Goal: Task Accomplishment & Management: Use online tool/utility

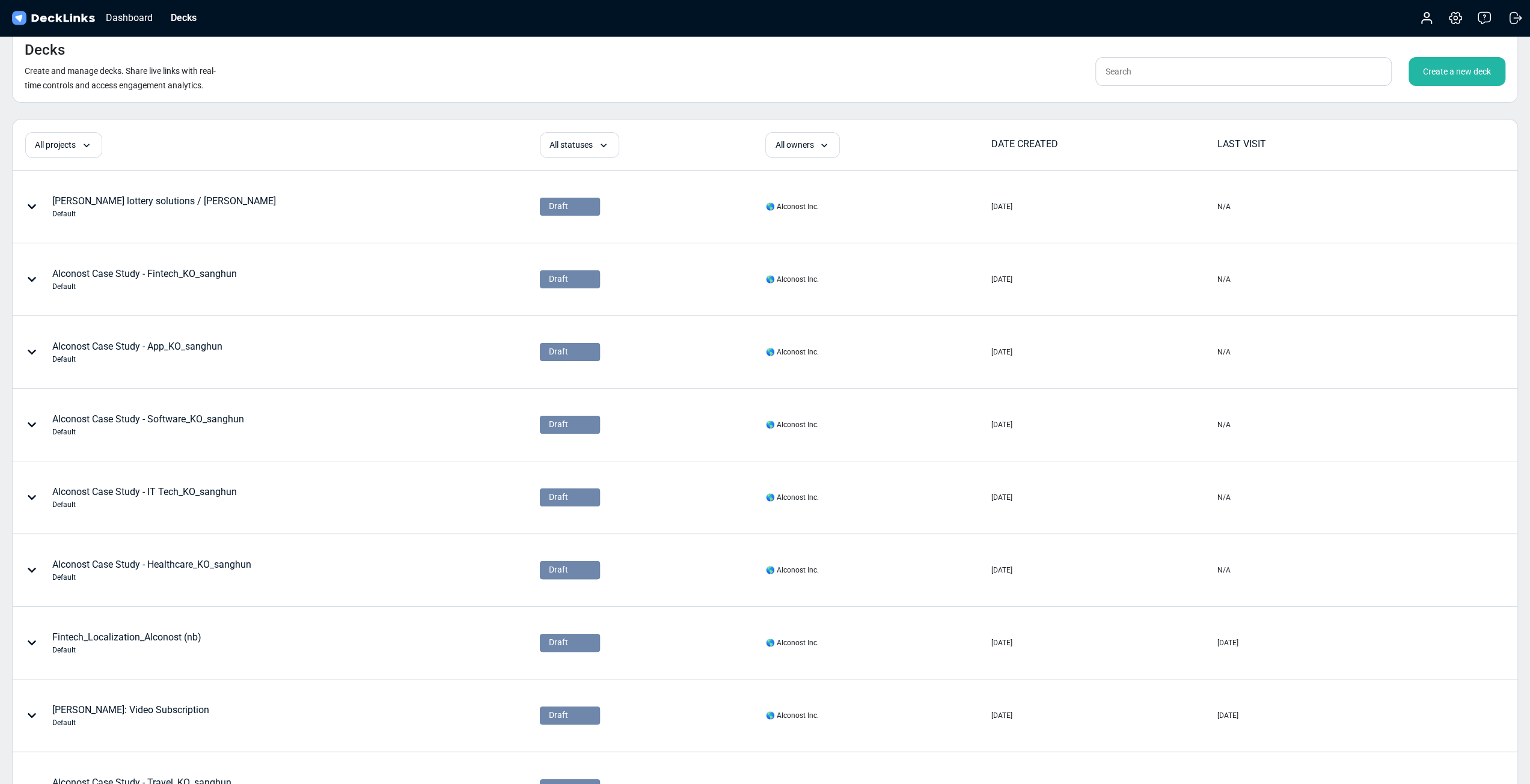
click at [1156, 56] on div "Decks Create and manage decks. Share live links with real-time controls and acc…" at bounding box center [765, 66] width 1506 height 74
click at [1157, 65] on input "text" at bounding box center [1243, 72] width 297 height 29
type input "ㅅ"
type input "travel"
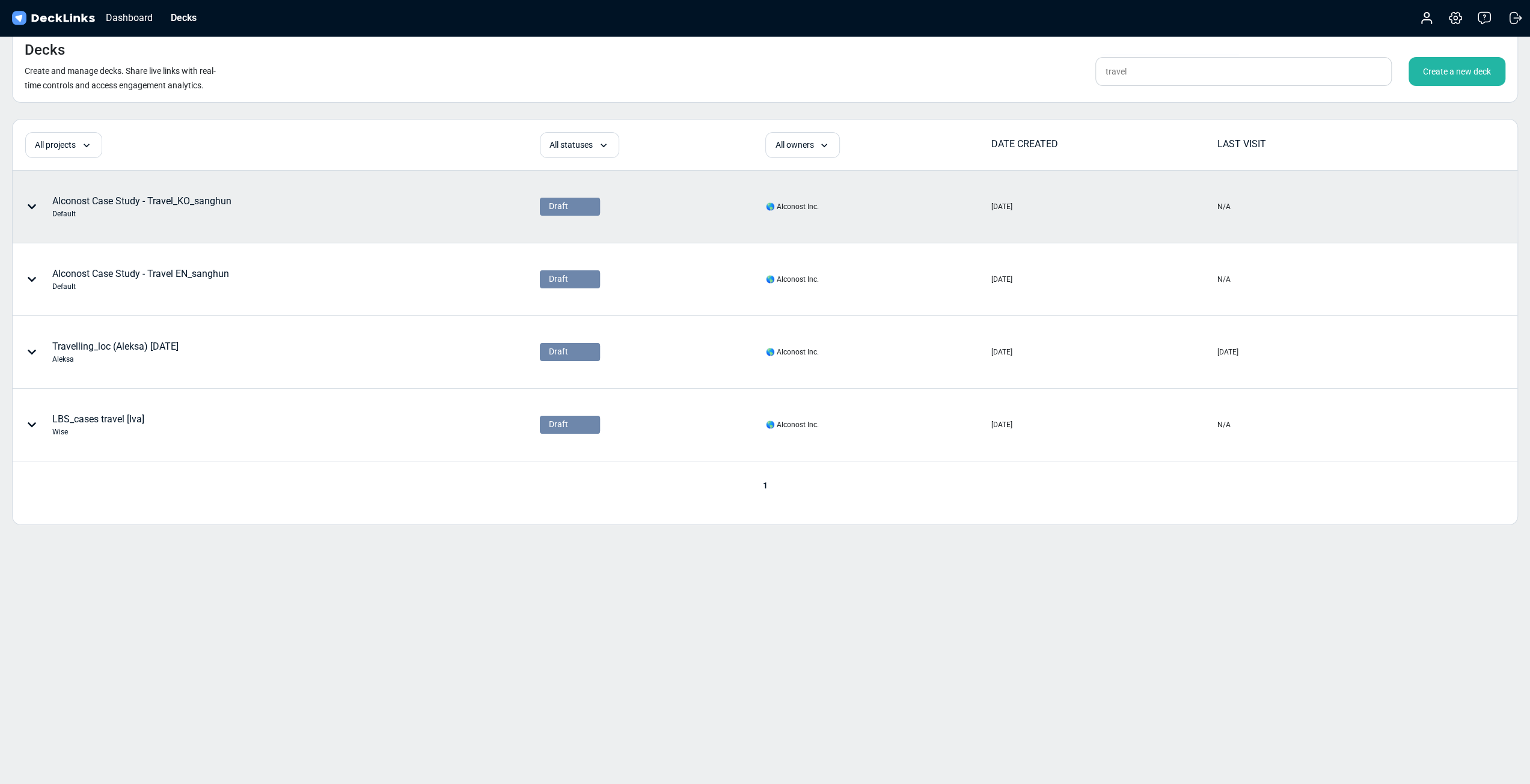
click at [237, 210] on div "Alconost Case Study - Travel_KO_sanghun Default" at bounding box center [210, 207] width 395 height 36
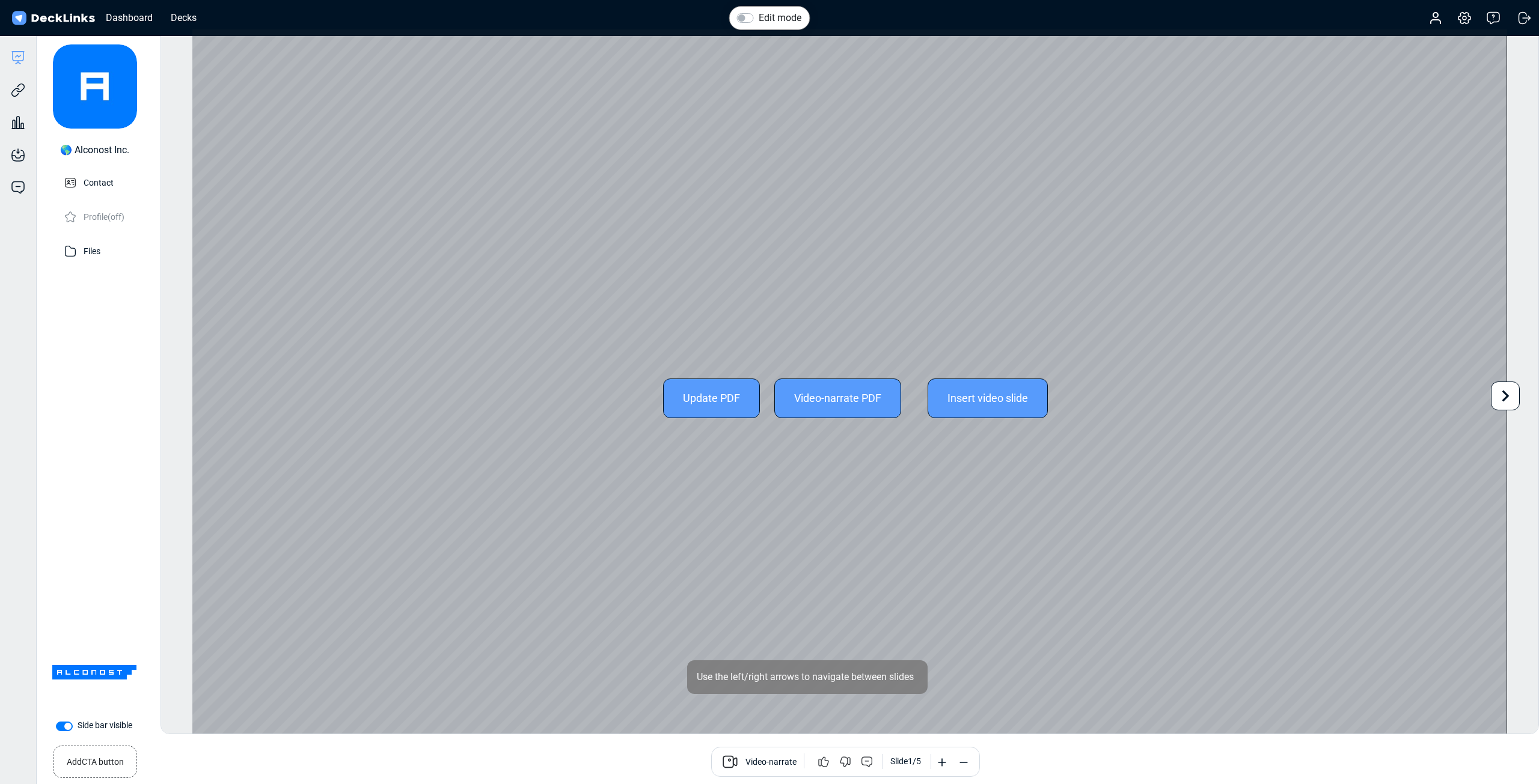
click at [714, 409] on div "Update PDF" at bounding box center [711, 398] width 97 height 40
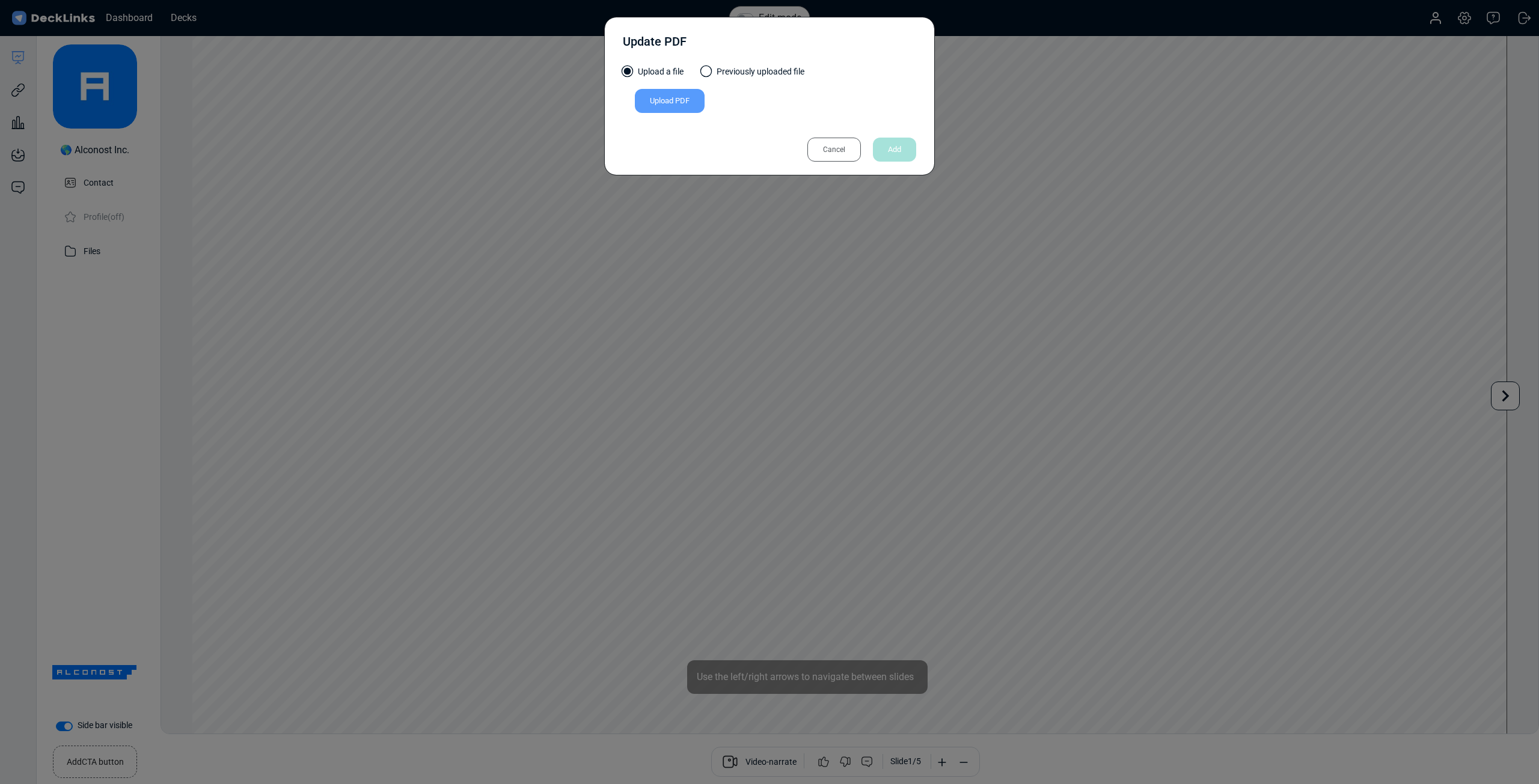
click at [701, 107] on div "Upload PDF" at bounding box center [670, 101] width 70 height 24
click at [0, 0] on input "Upload PDF" at bounding box center [0, 0] width 0 height 0
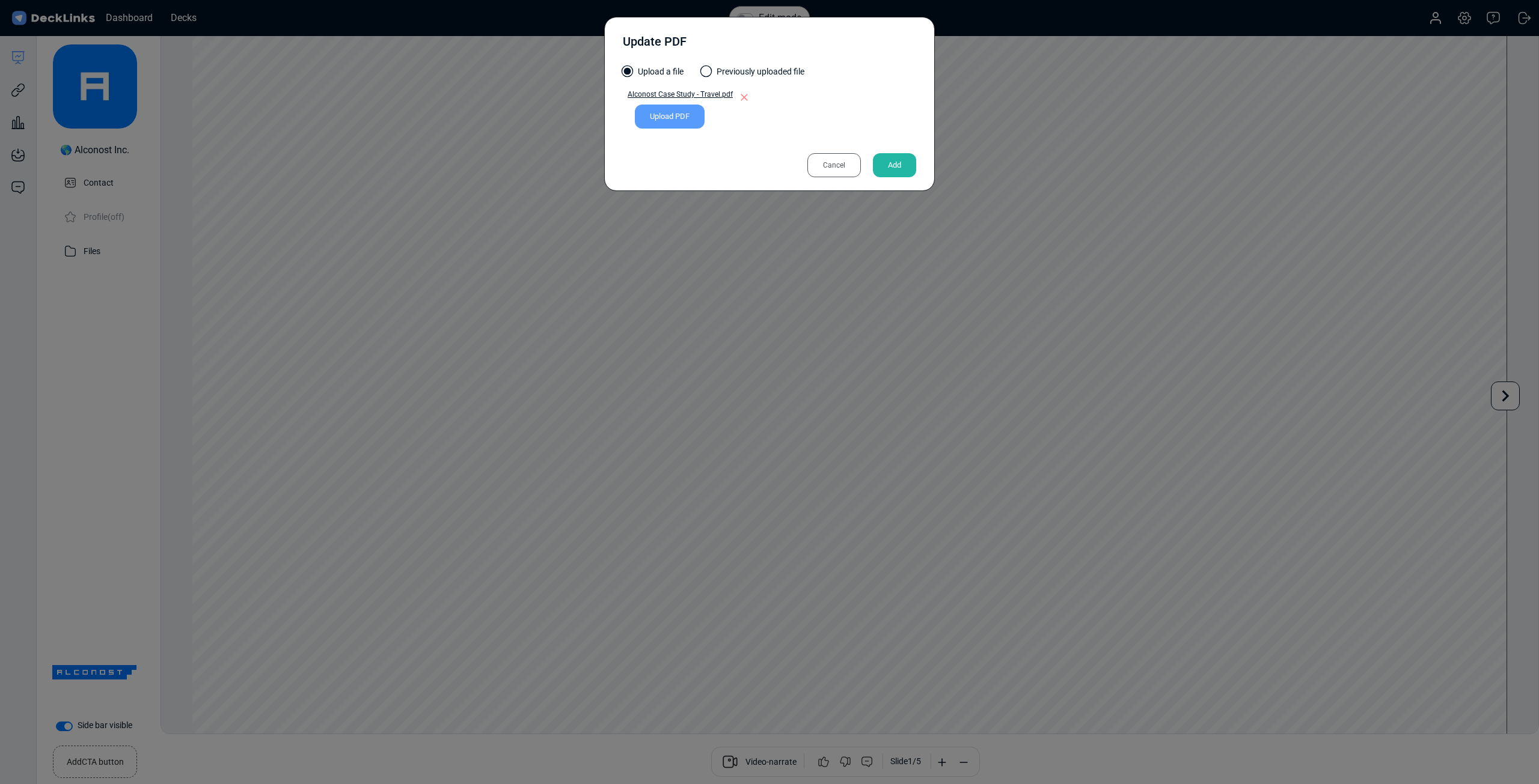
click at [884, 157] on div "Add" at bounding box center [895, 165] width 44 height 24
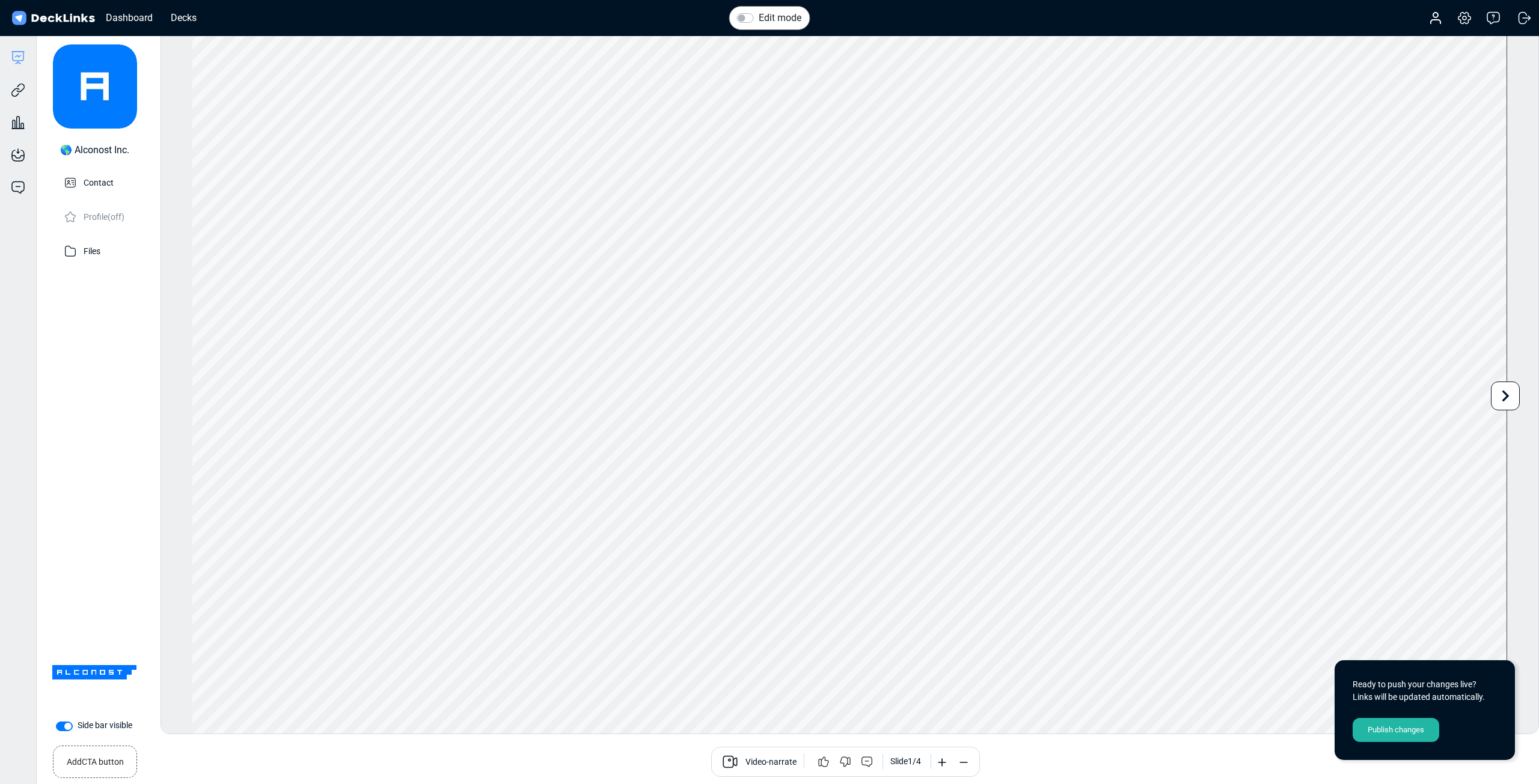
click at [1398, 738] on div "Publish changes" at bounding box center [1395, 730] width 86 height 24
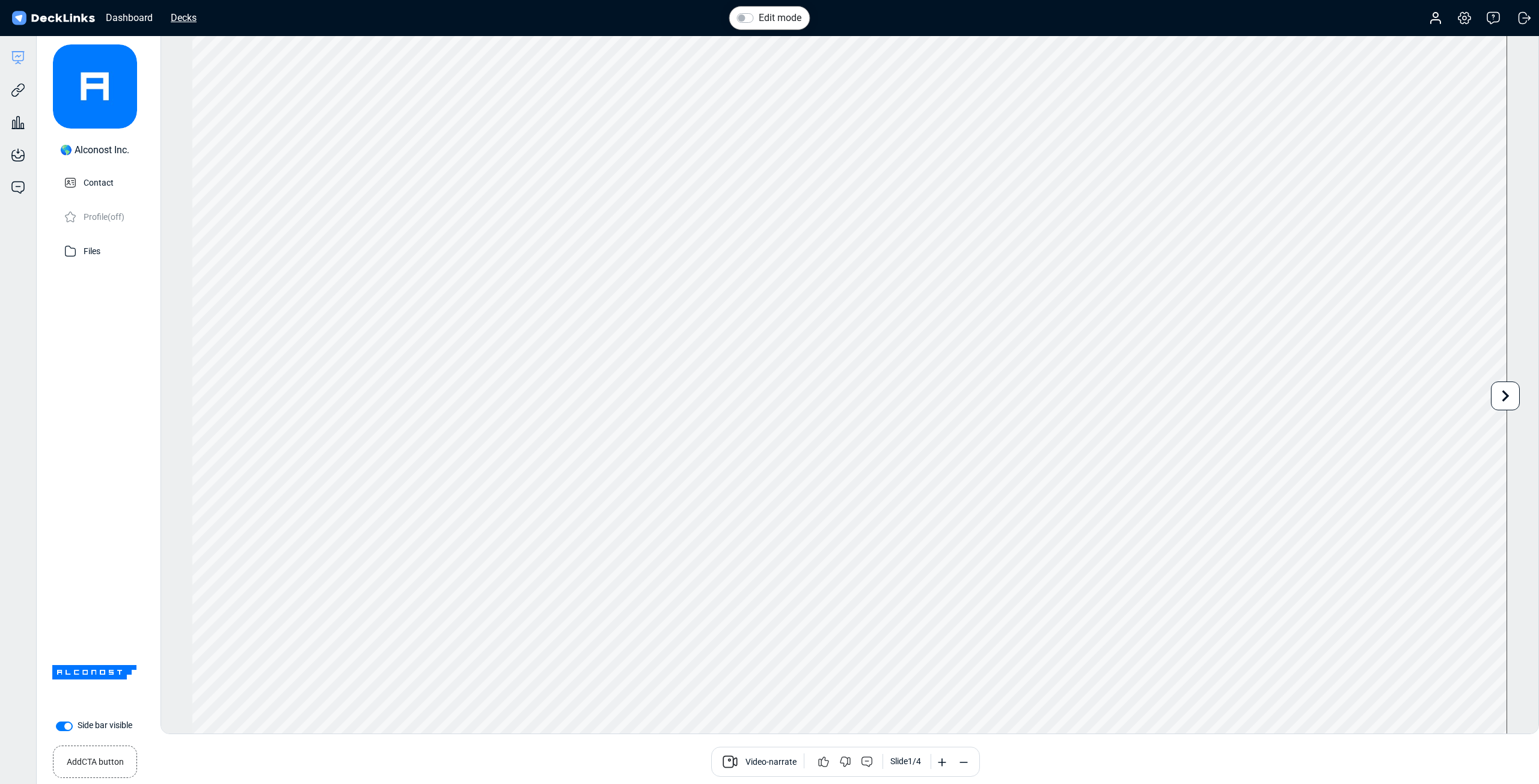
click at [177, 20] on div "Decks" at bounding box center [184, 17] width 38 height 15
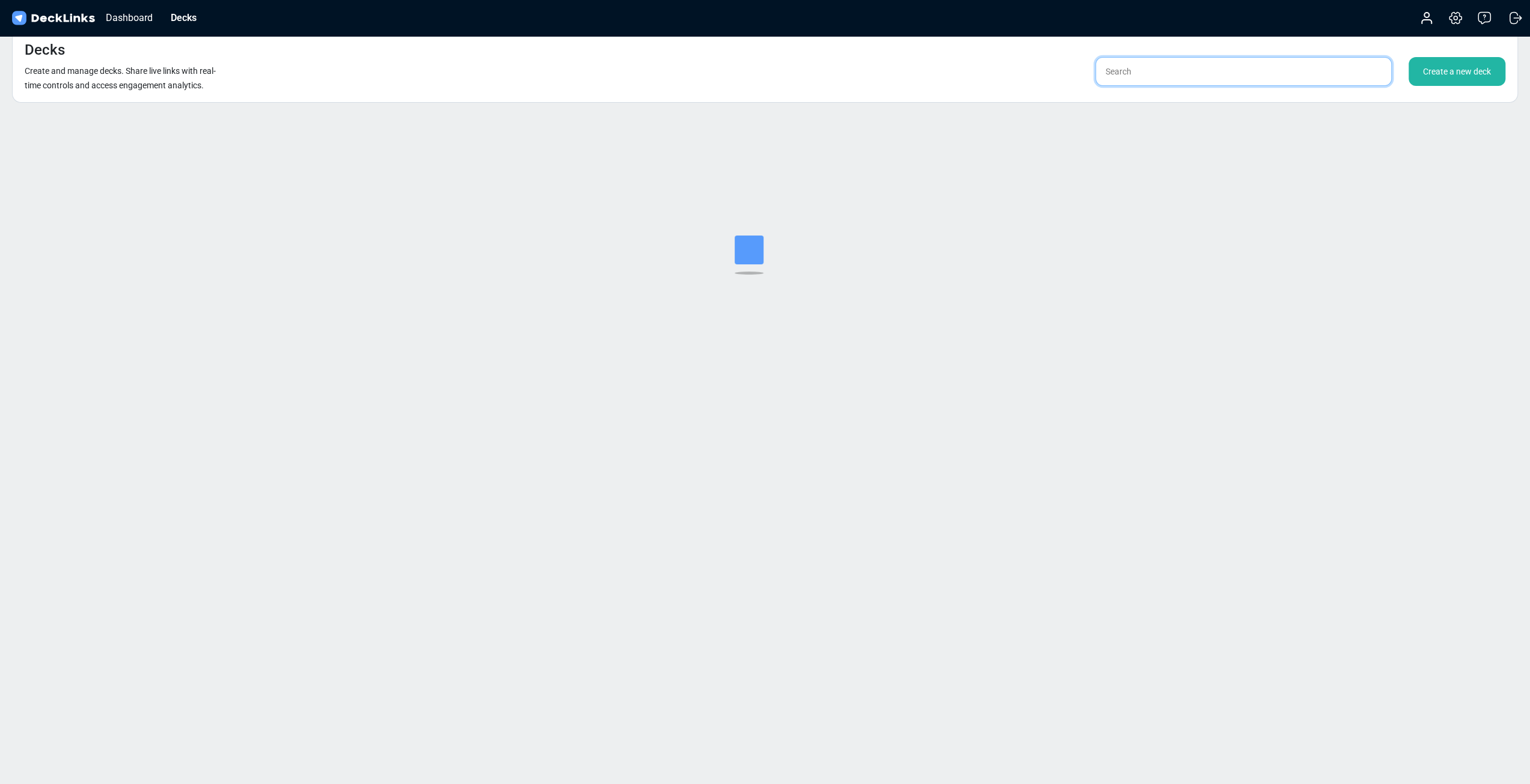
click at [1156, 76] on input "text" at bounding box center [1243, 72] width 297 height 29
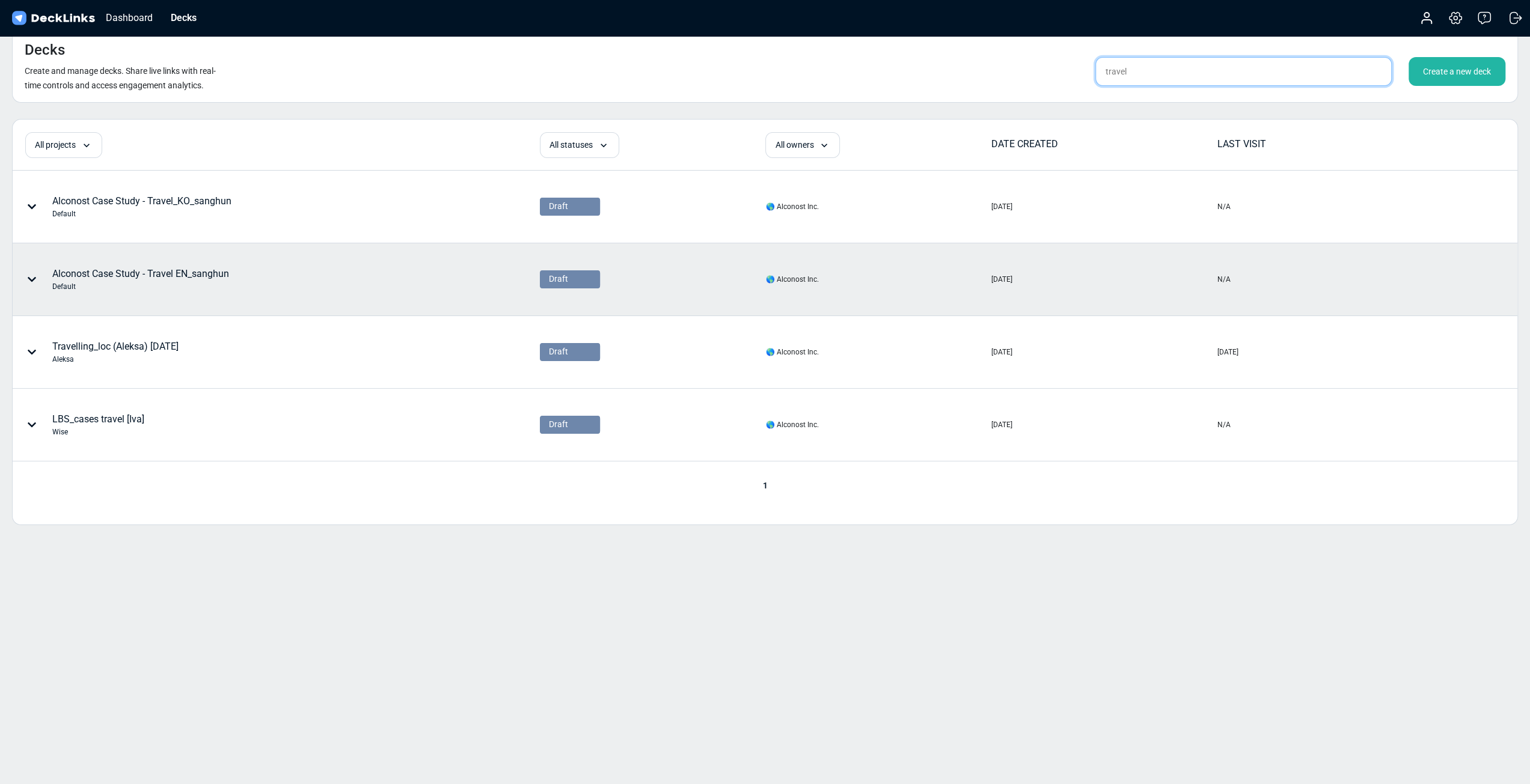
type input "travel"
click at [205, 278] on div "Alconost Case Study - Travel EN_sanghun Default" at bounding box center [141, 279] width 177 height 25
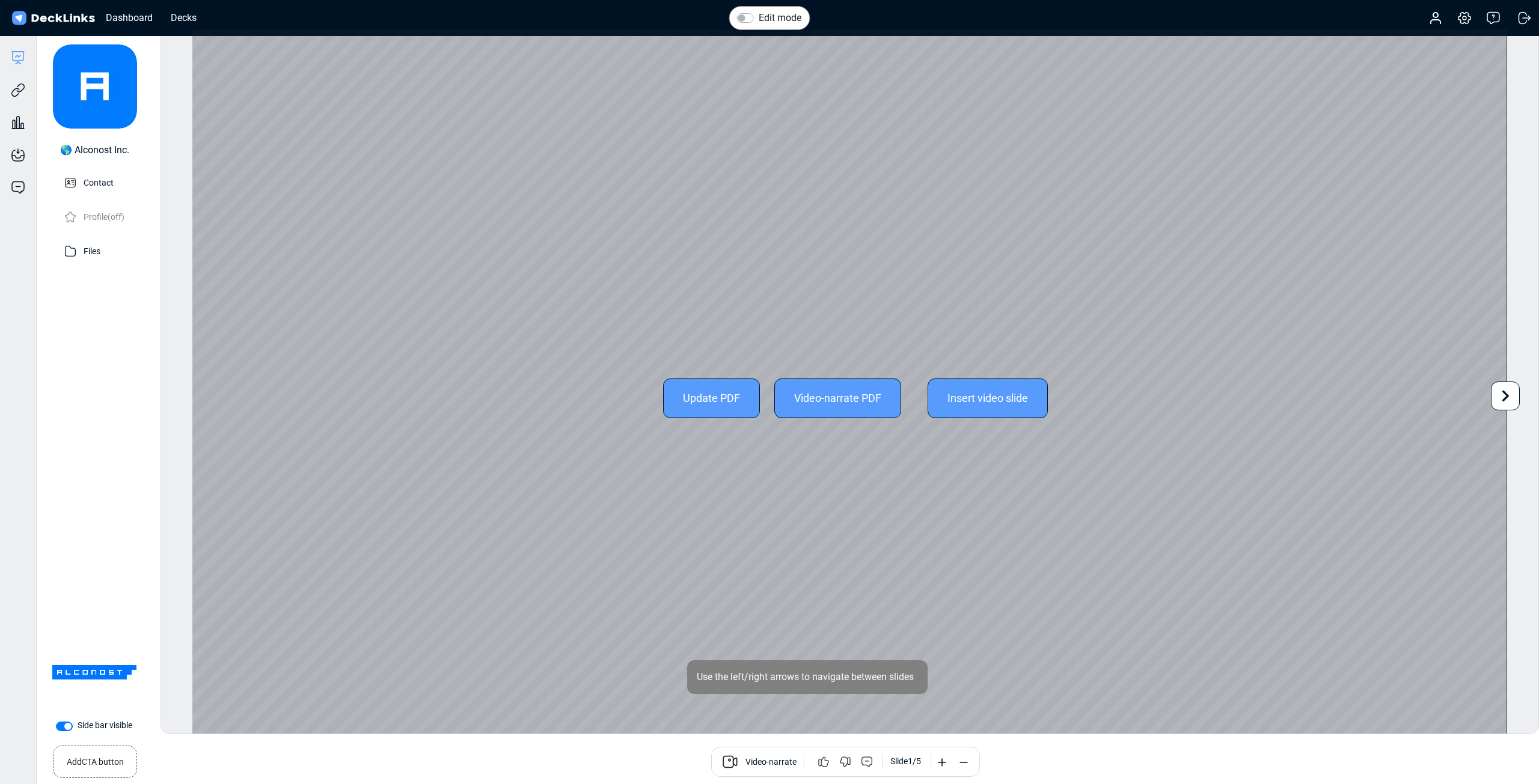
click at [699, 405] on div "Update PDF" at bounding box center [711, 398] width 97 height 40
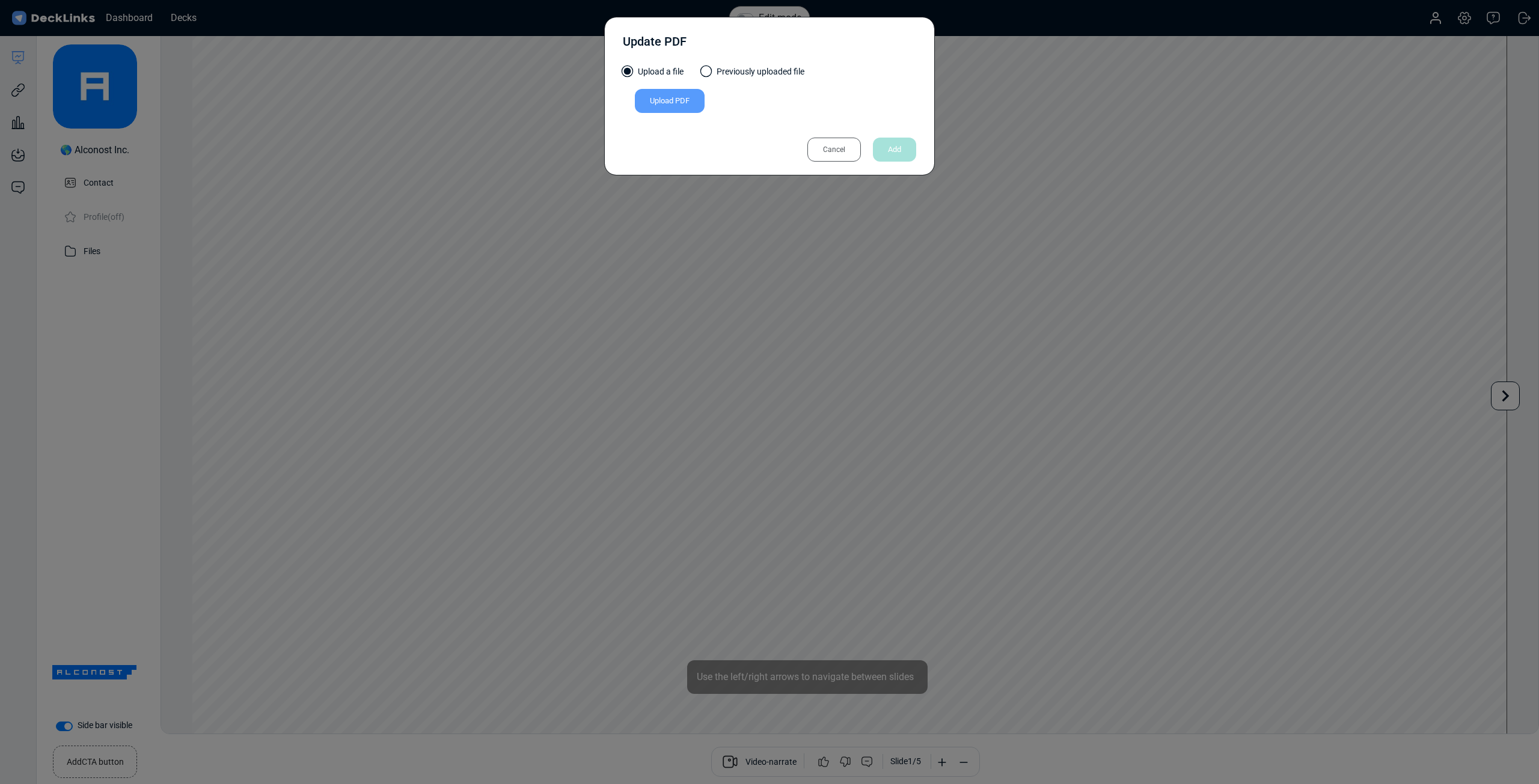
click at [670, 96] on div "Upload PDF" at bounding box center [670, 101] width 70 height 24
click at [0, 0] on input "Upload PDF" at bounding box center [0, 0] width 0 height 0
click at [668, 107] on div "Upload PDF" at bounding box center [670, 101] width 70 height 24
click at [0, 0] on input "Upload PDF" at bounding box center [0, 0] width 0 height 0
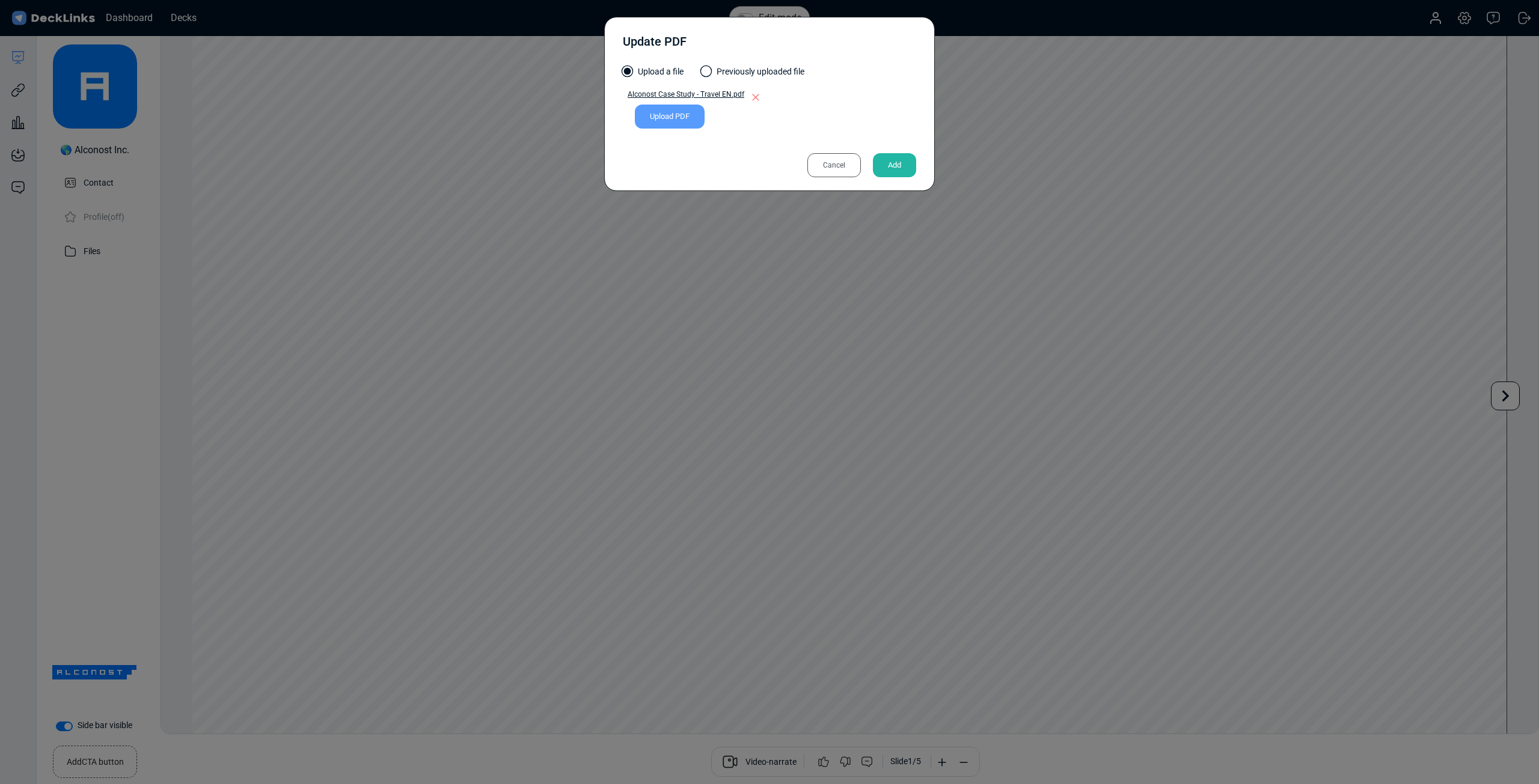
click at [879, 160] on div "Add" at bounding box center [895, 165] width 44 height 24
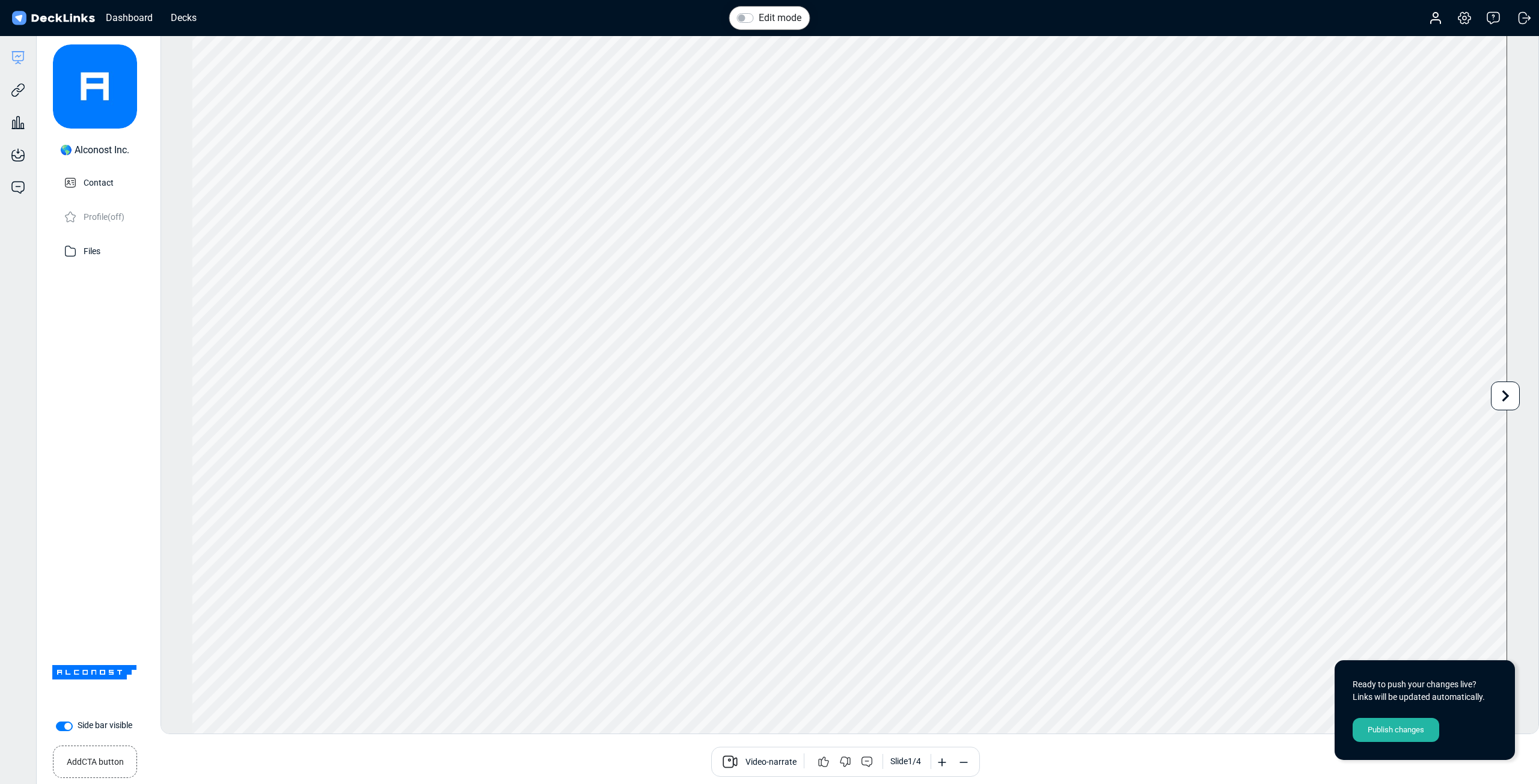
click at [1408, 729] on div "Publish changes" at bounding box center [1395, 730] width 86 height 24
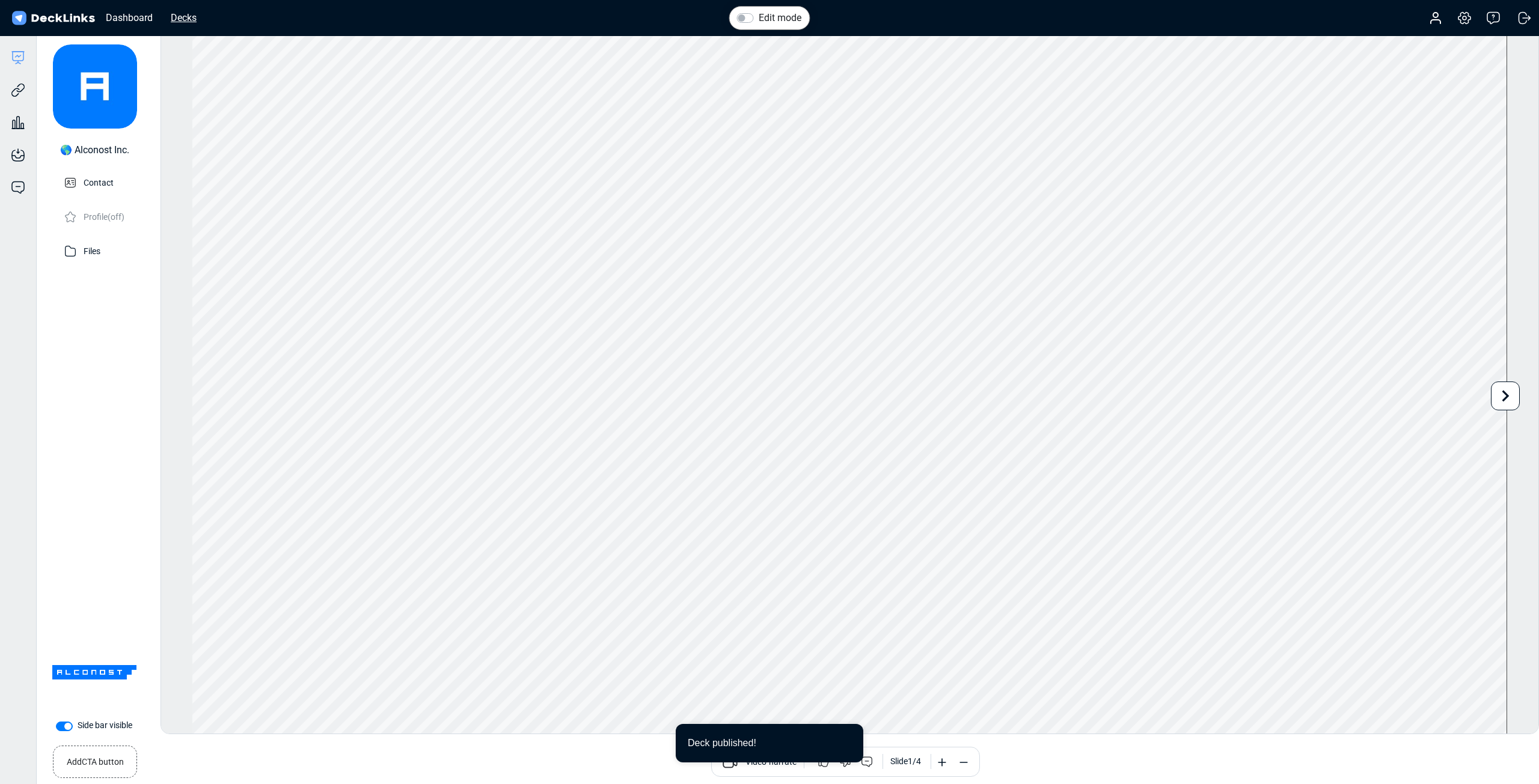
click at [194, 22] on div "Decks" at bounding box center [184, 17] width 38 height 15
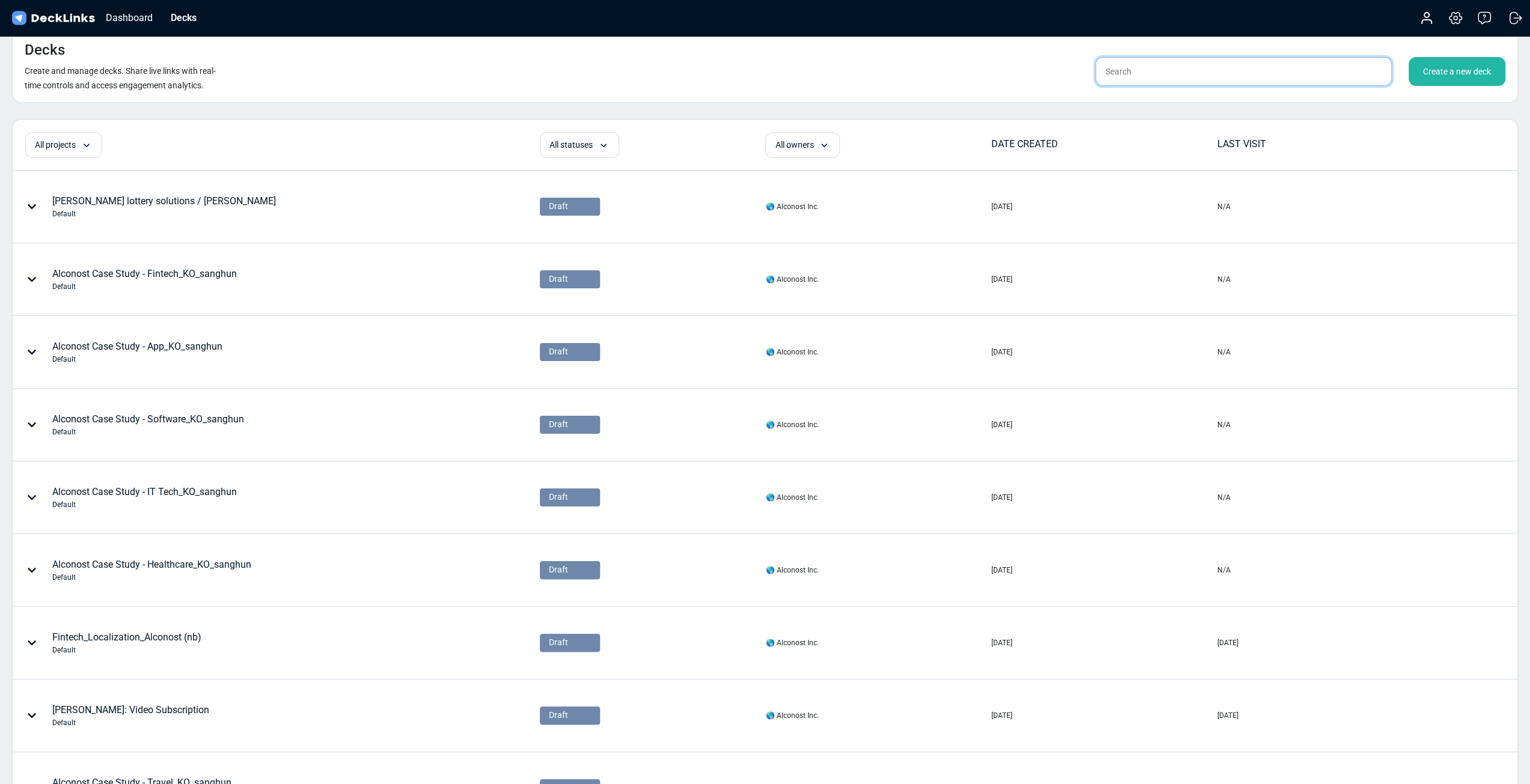
click at [1242, 75] on input "text" at bounding box center [1243, 72] width 297 height 29
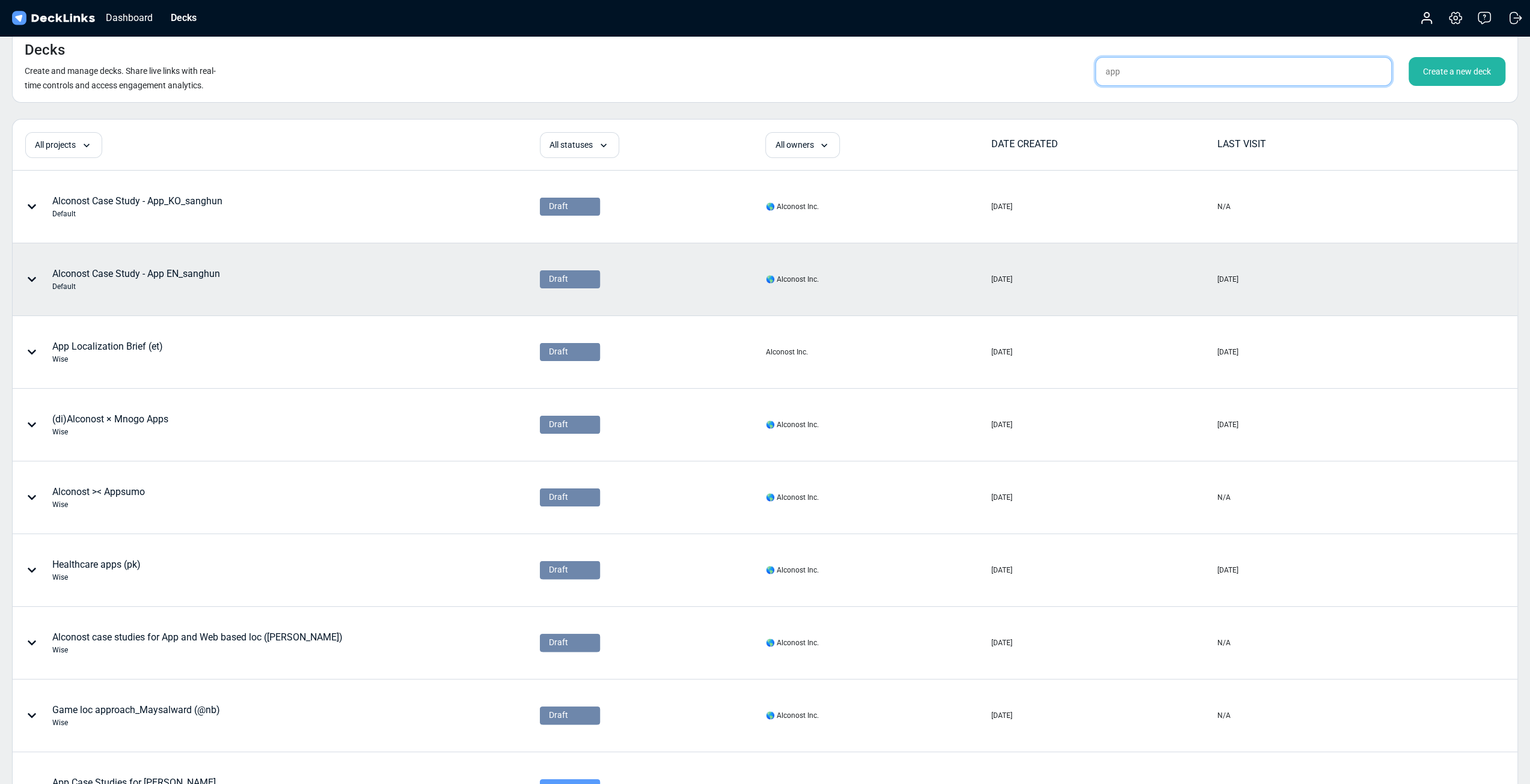
type input "app"
click at [192, 268] on div "Alconost Case Study - App EN_sanghun Default" at bounding box center [136, 279] width 168 height 25
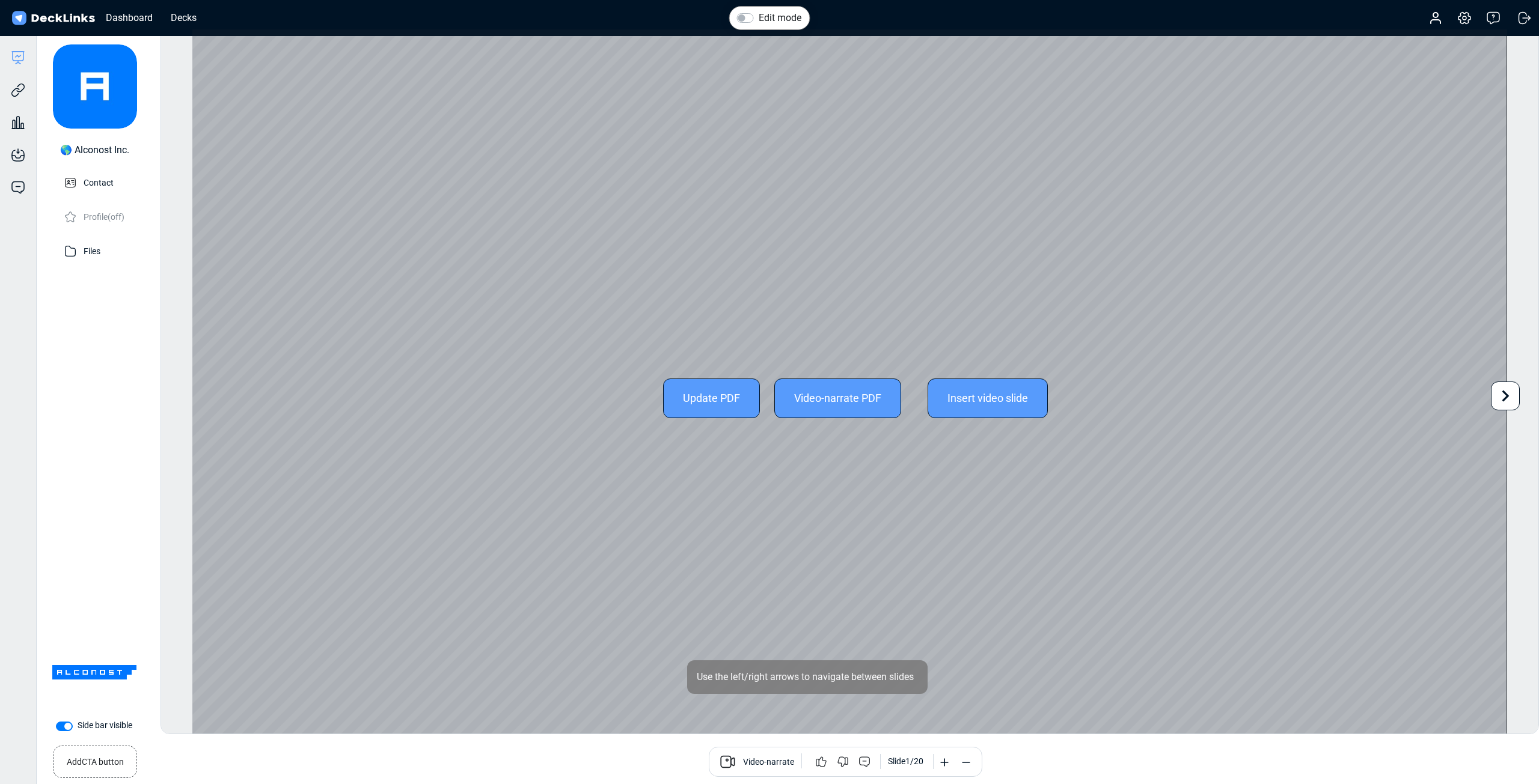
click at [731, 406] on div "Update PDF" at bounding box center [711, 398] width 97 height 40
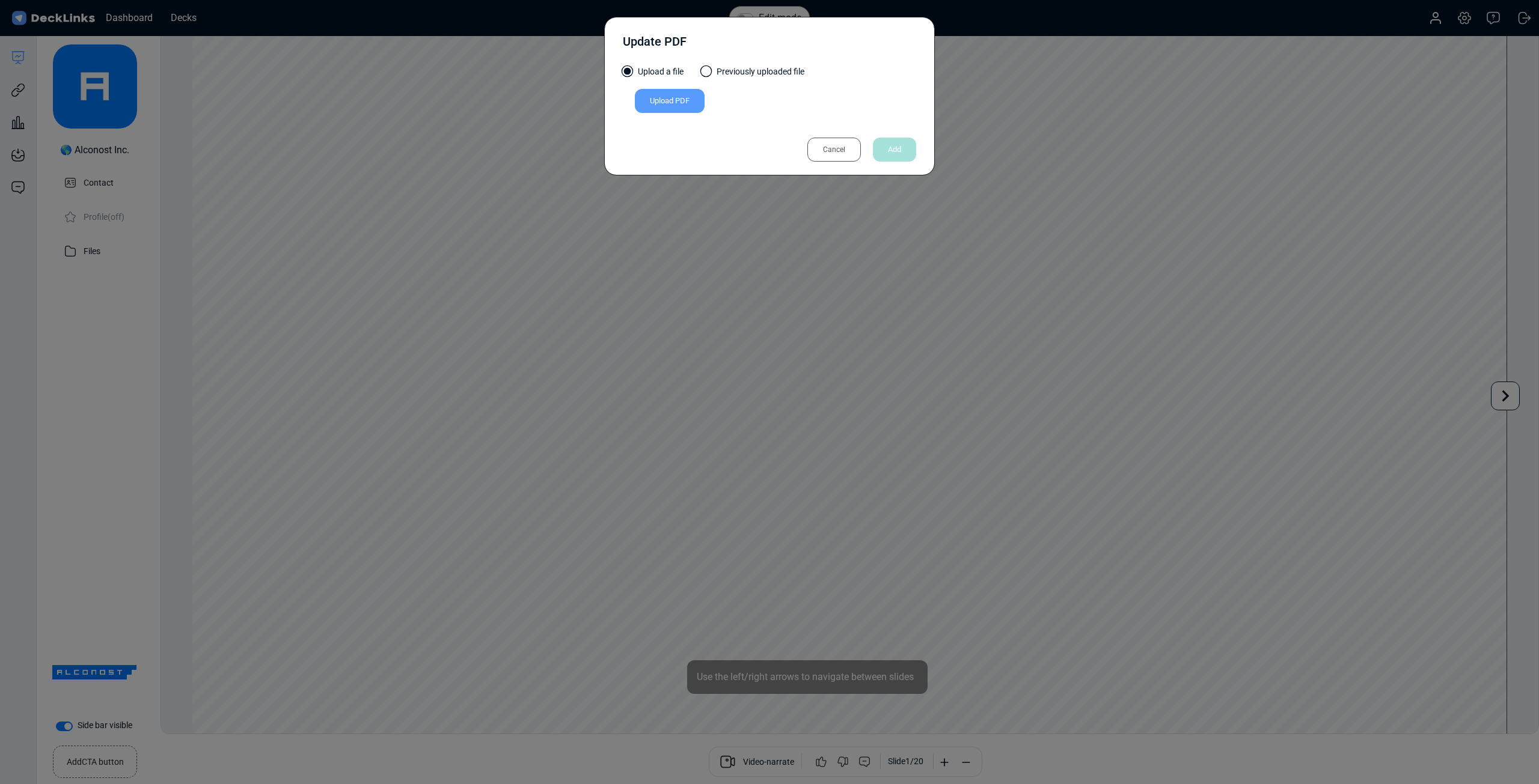
click at [669, 110] on div "Upload PDF" at bounding box center [670, 101] width 70 height 24
click at [0, 0] on input "Upload PDF" at bounding box center [0, 0] width 0 height 0
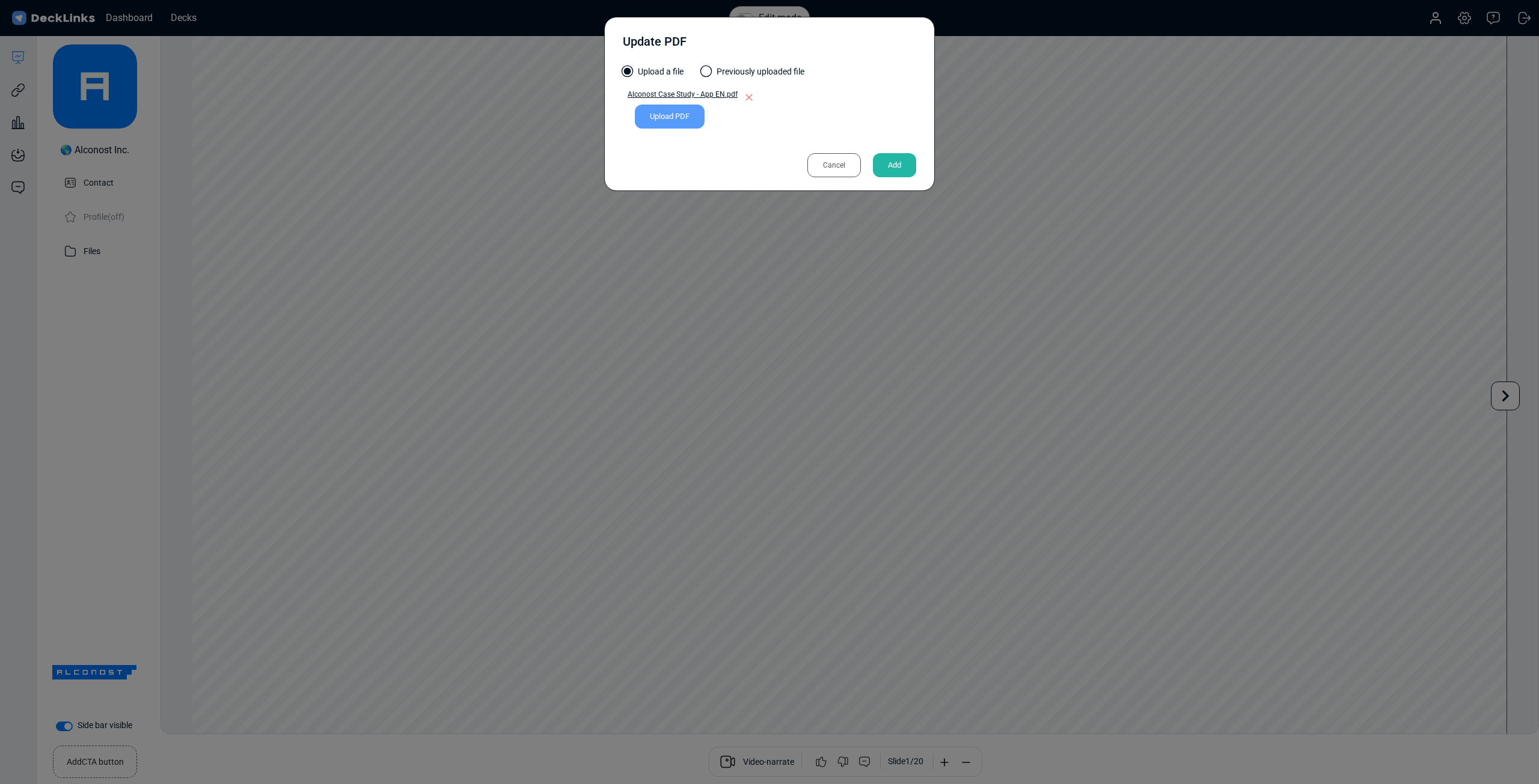
click at [893, 165] on div "Add" at bounding box center [895, 165] width 44 height 24
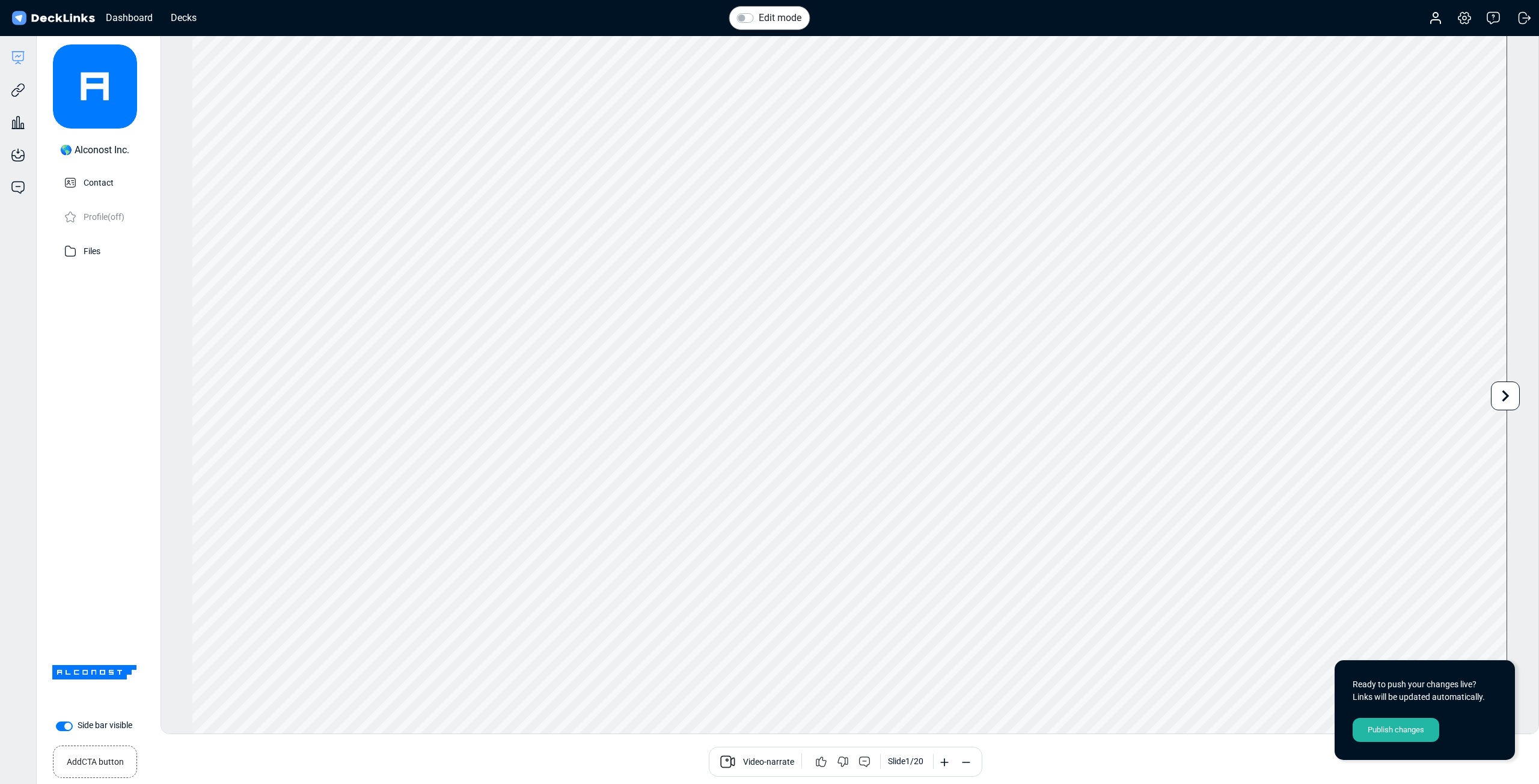
click at [1396, 734] on div "Publish changes" at bounding box center [1395, 730] width 86 height 24
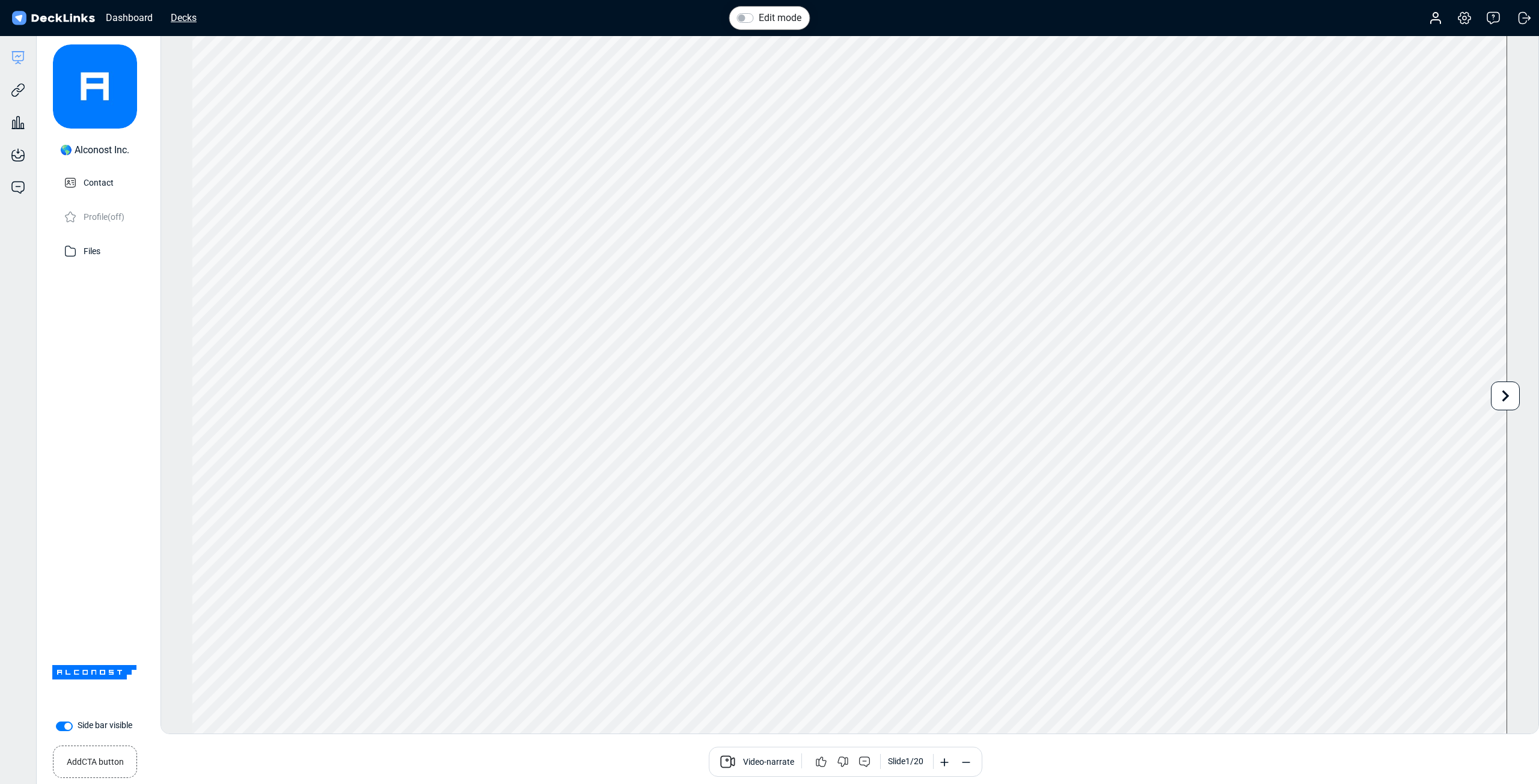
click at [181, 17] on div "Decks" at bounding box center [184, 17] width 38 height 15
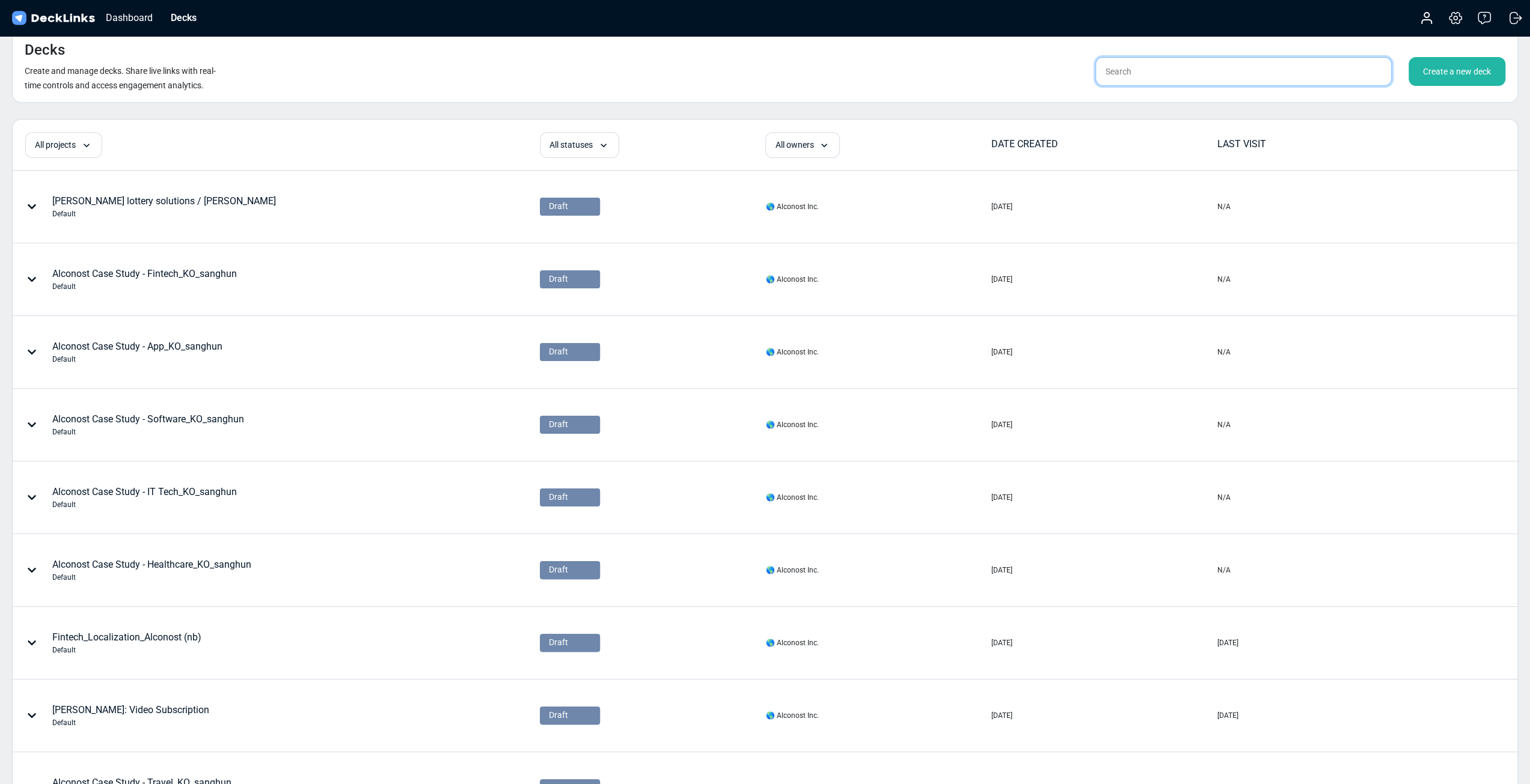
click at [1159, 67] on input "text" at bounding box center [1243, 72] width 297 height 29
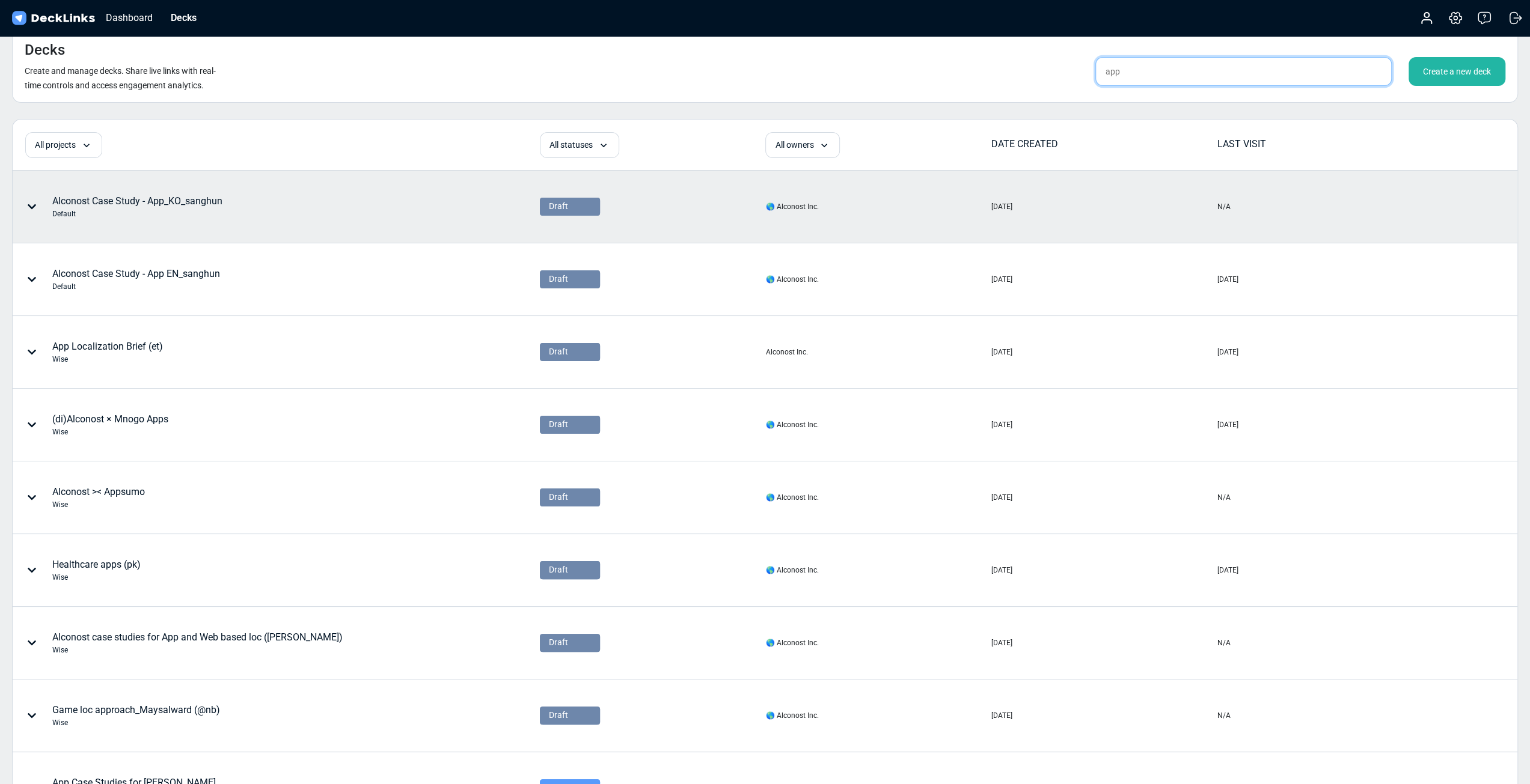
type input "app"
click at [188, 197] on div "Alconost Case Study - App_KO_sanghun Default" at bounding box center [137, 207] width 170 height 25
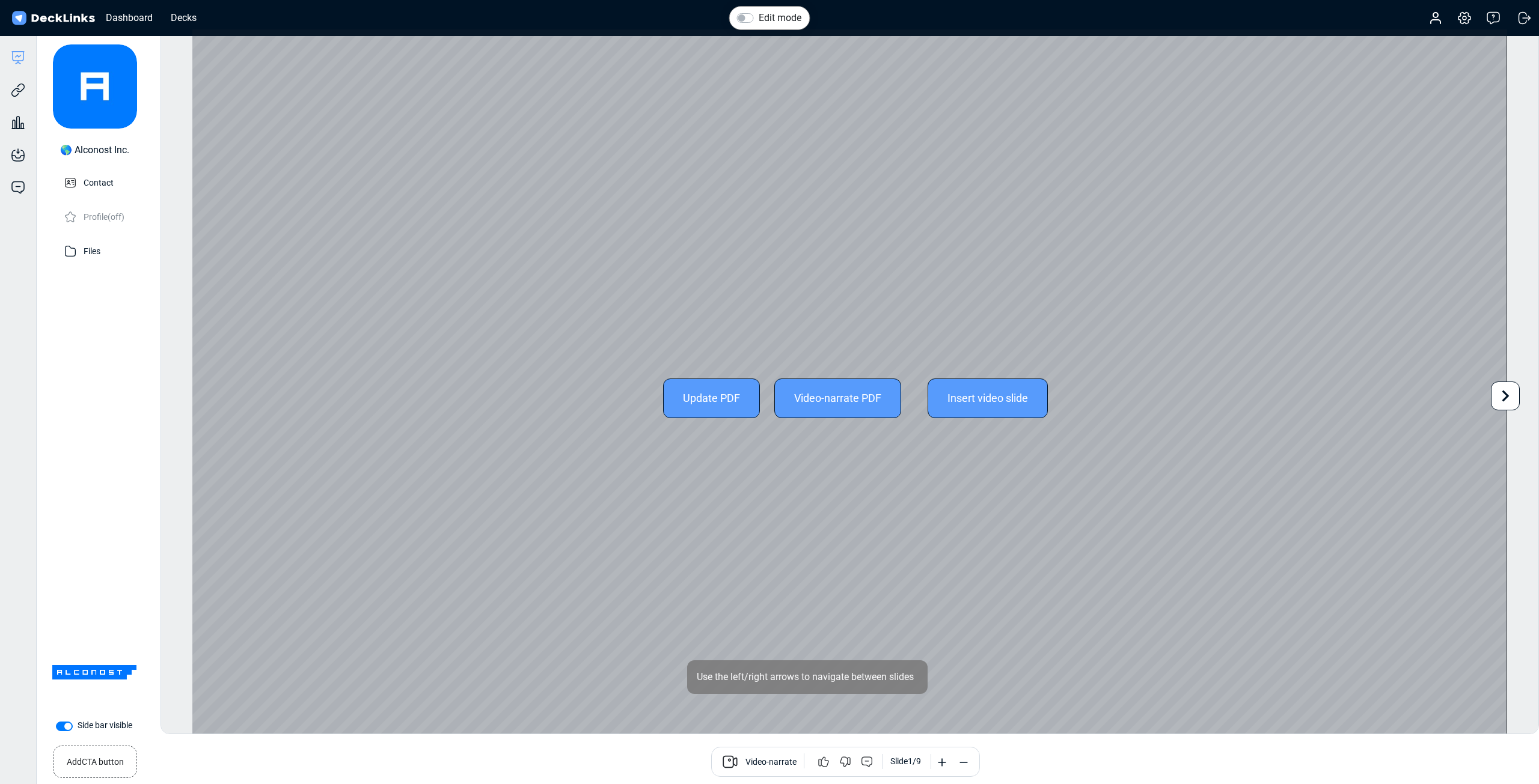
click at [710, 403] on div "Update PDF" at bounding box center [711, 398] width 97 height 40
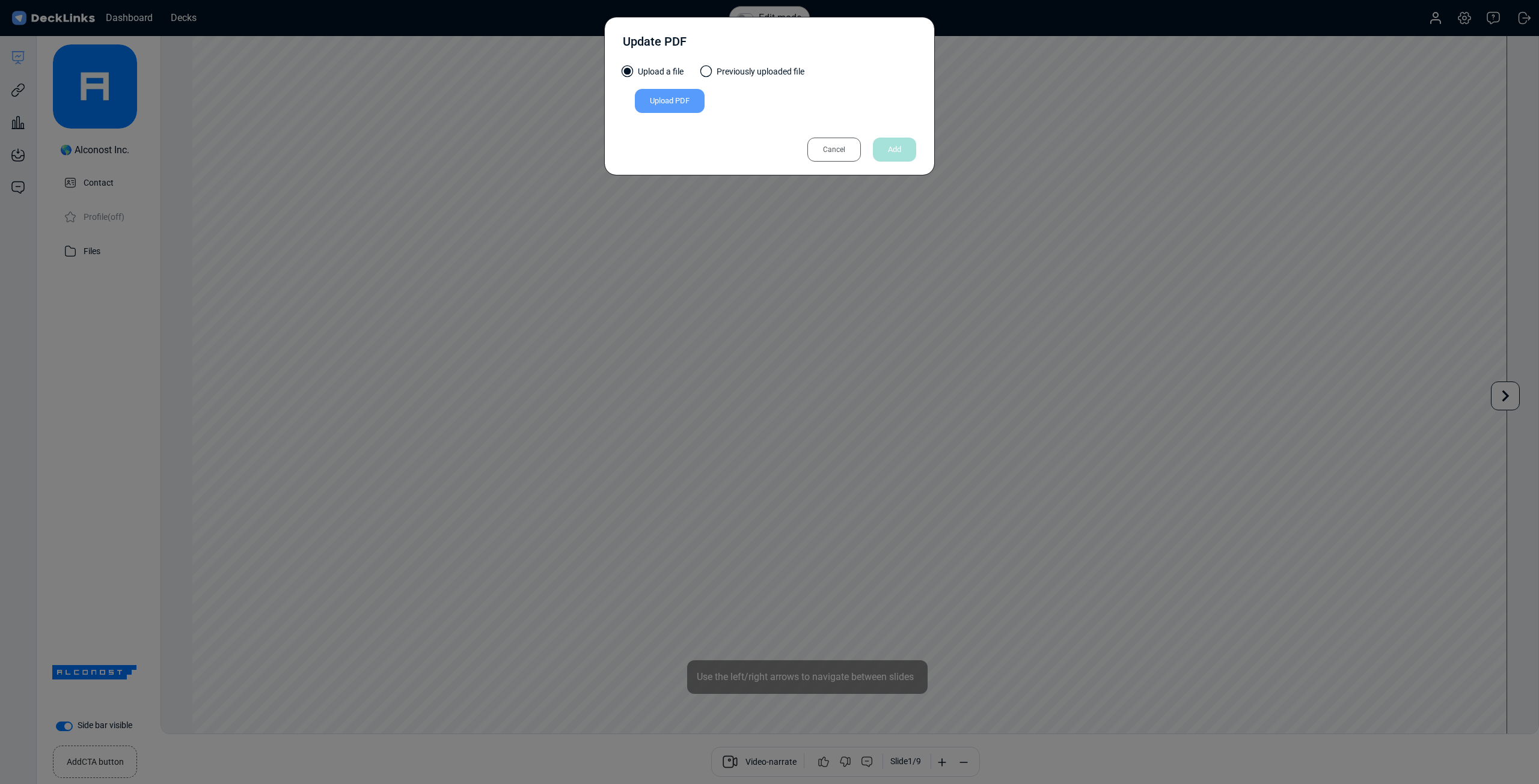
click at [663, 93] on div "Upload PDF" at bounding box center [670, 101] width 70 height 24
click at [0, 0] on input "Upload PDF" at bounding box center [0, 0] width 0 height 0
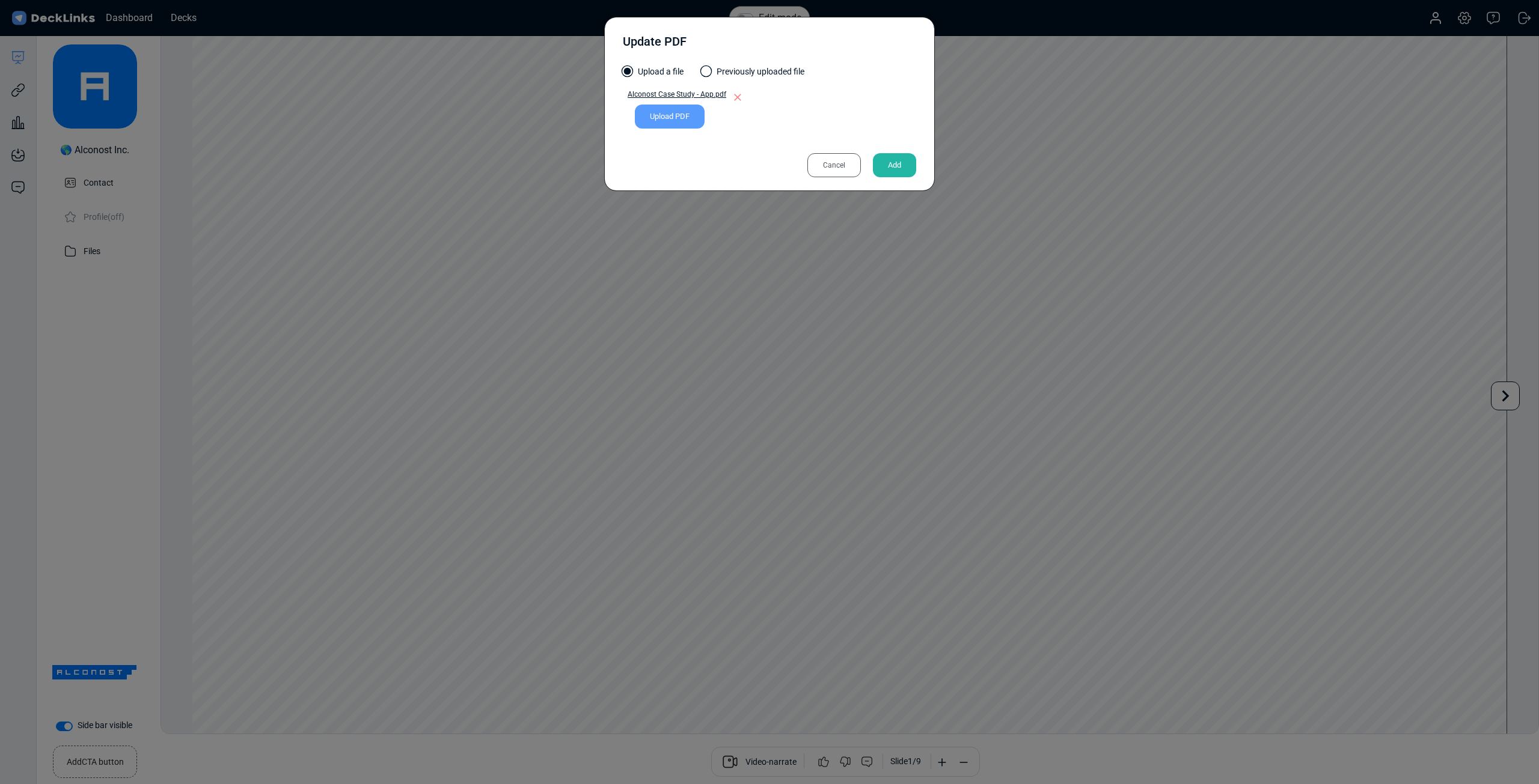
click at [909, 157] on div "Add" at bounding box center [895, 165] width 44 height 24
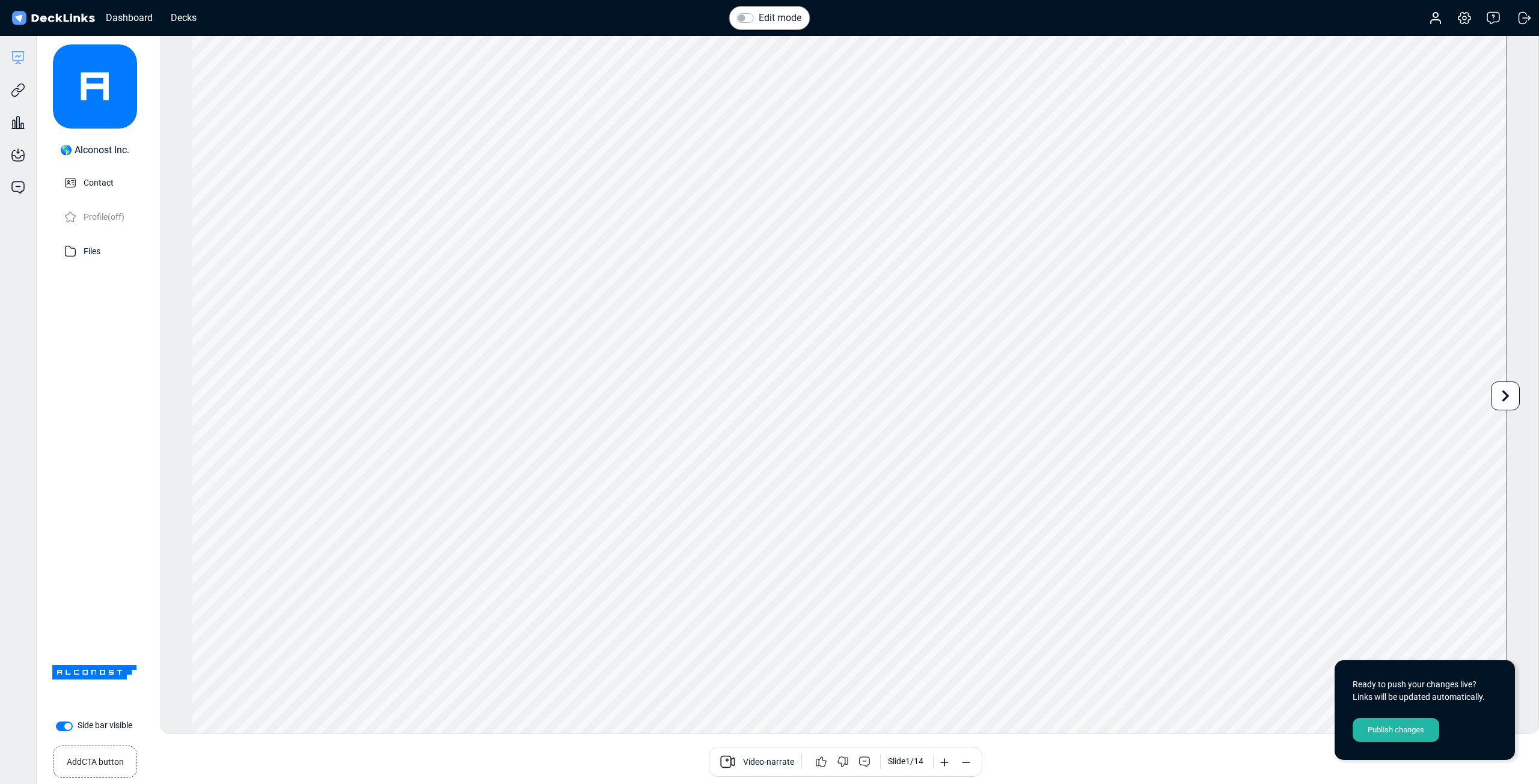
click at [1401, 733] on div "Publish changes" at bounding box center [1395, 730] width 86 height 24
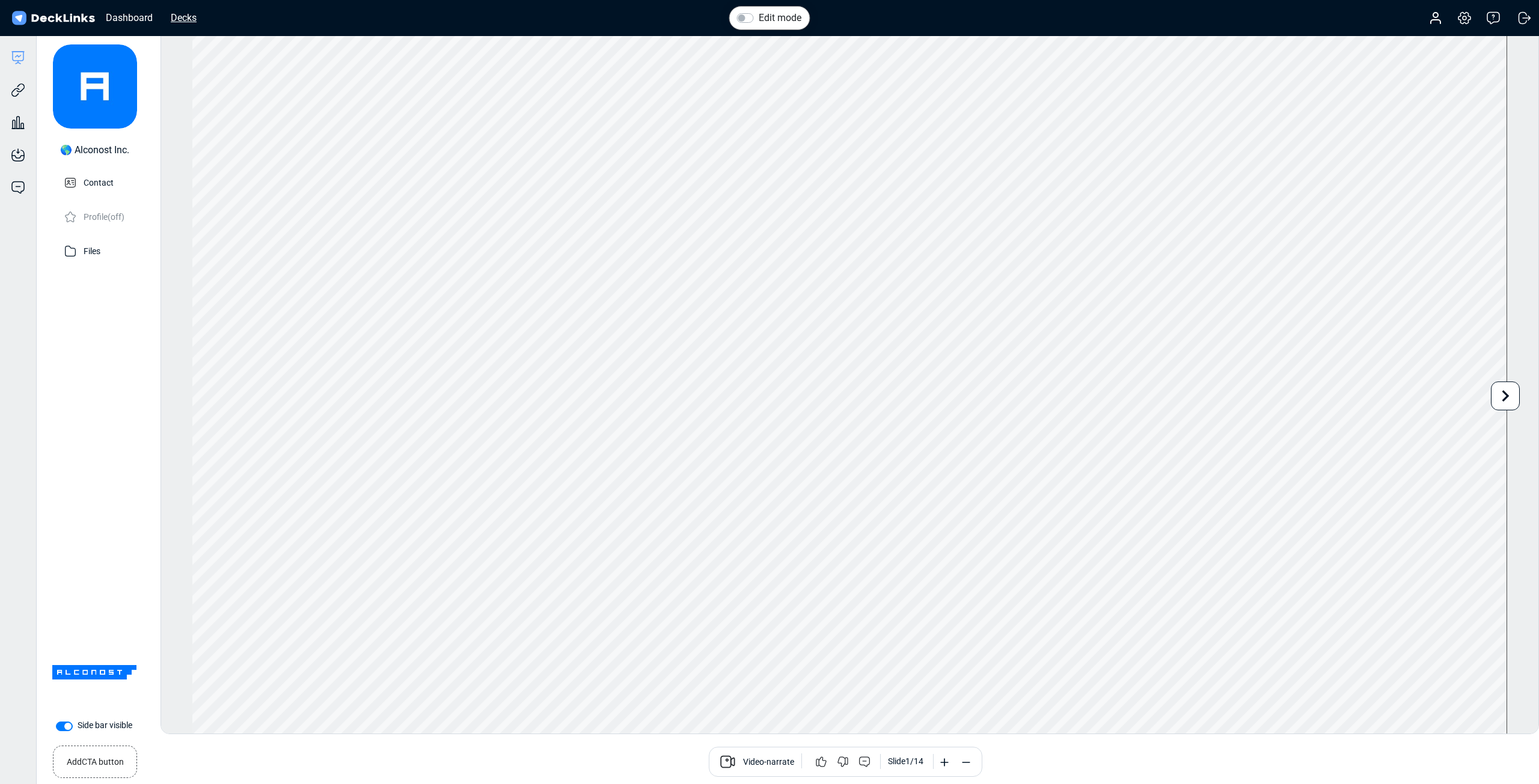
click at [194, 17] on div "Decks" at bounding box center [184, 17] width 38 height 15
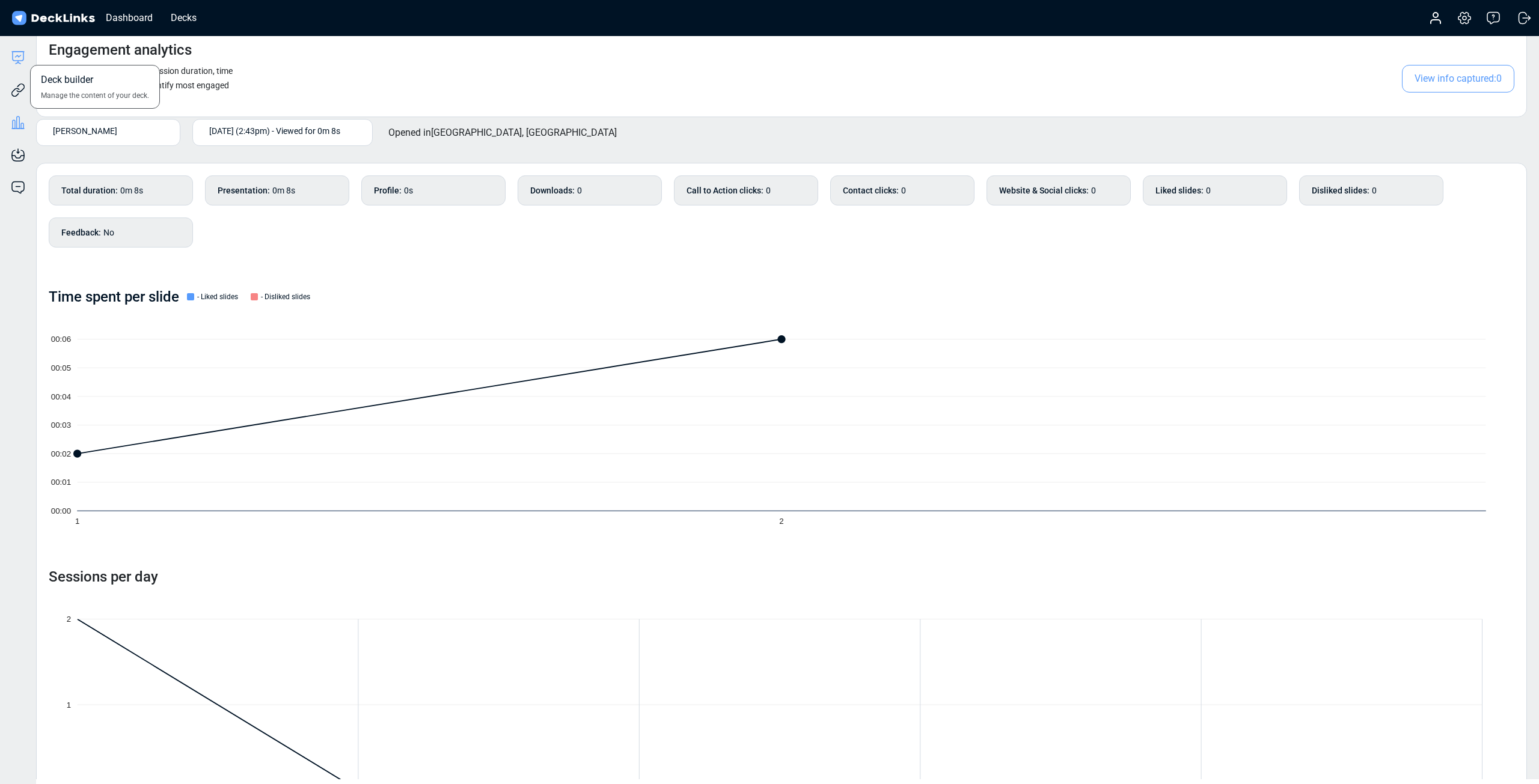
click at [20, 59] on icon at bounding box center [18, 58] width 15 height 15
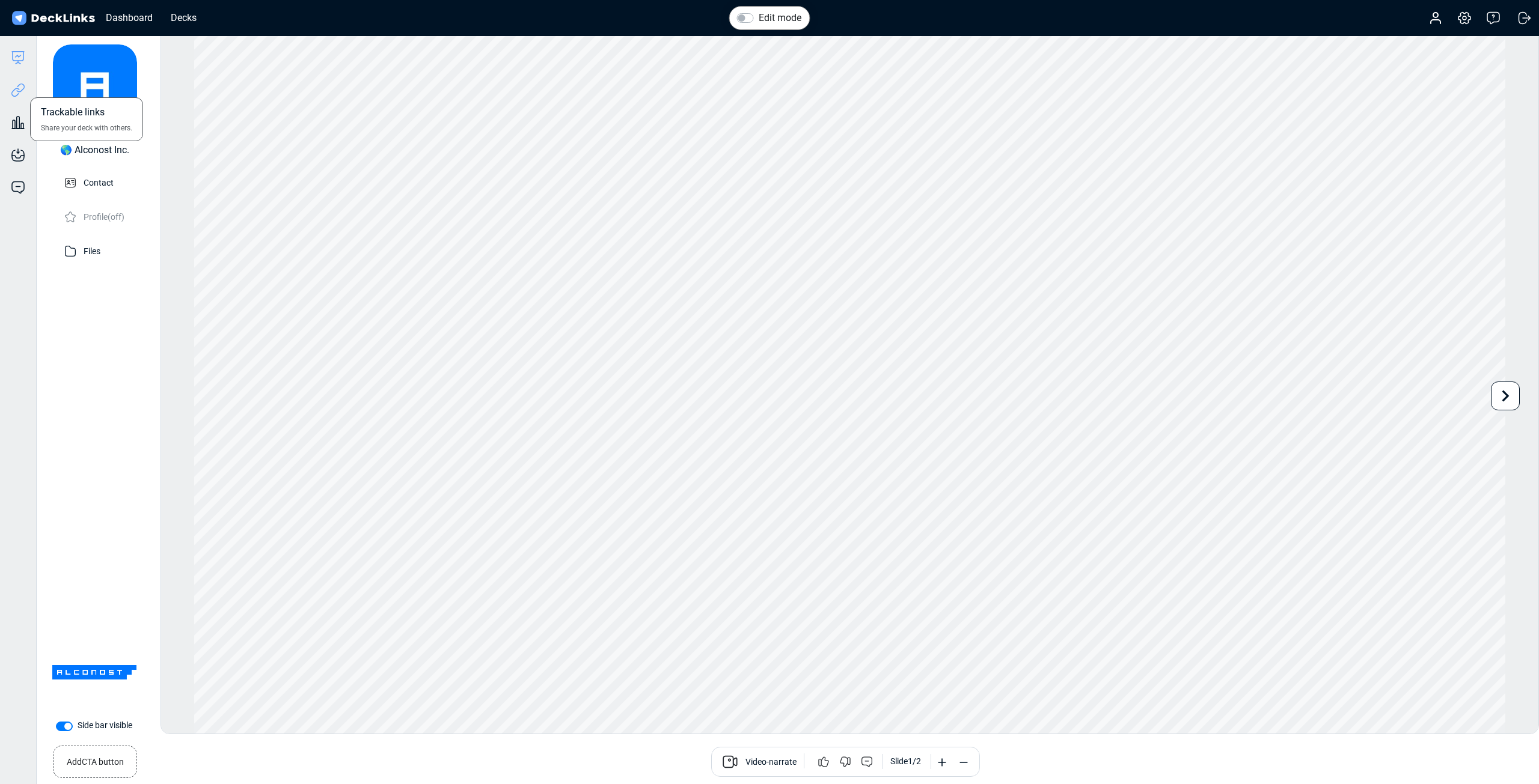
click at [20, 96] on icon at bounding box center [18, 90] width 15 height 15
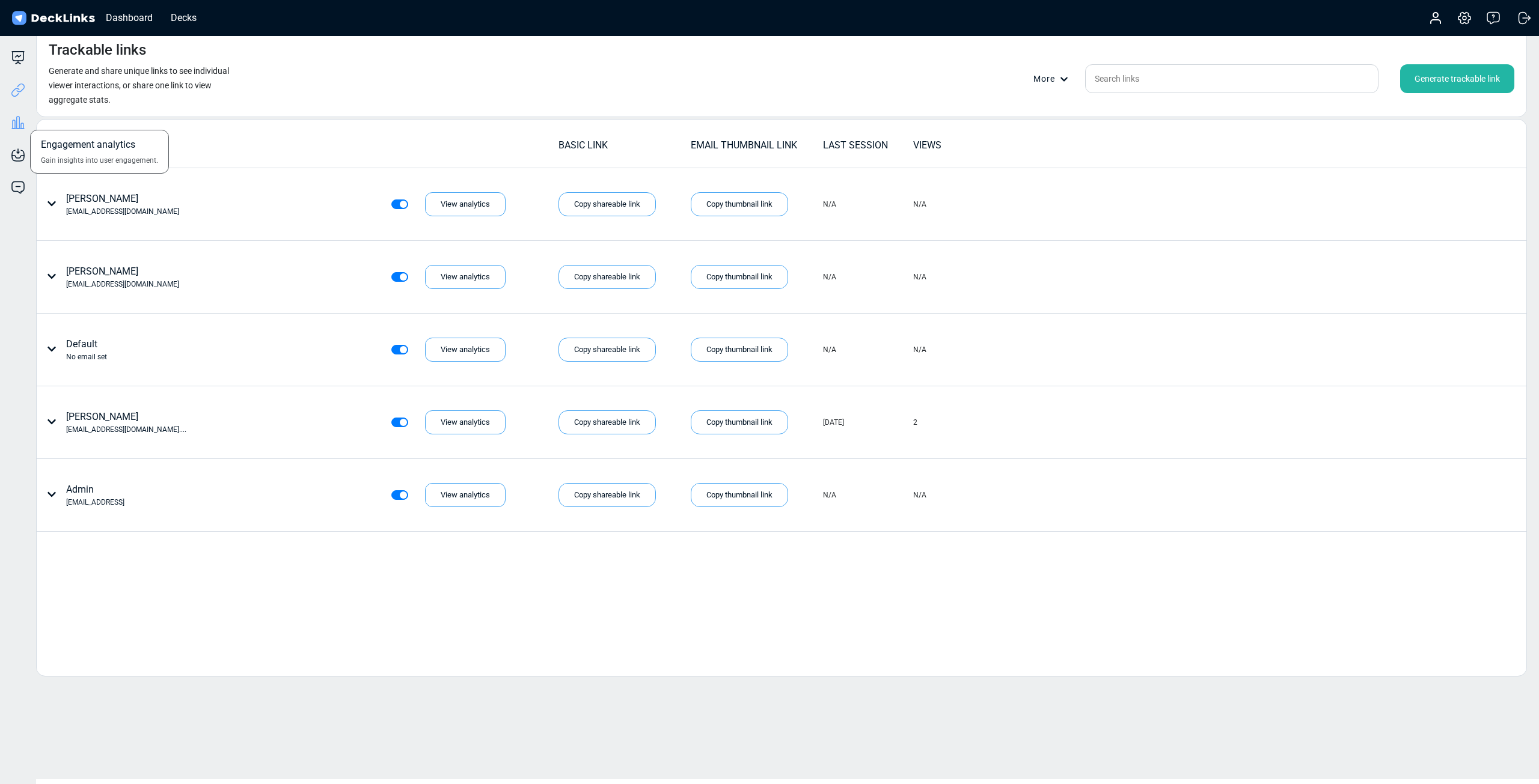
drag, startPoint x: 17, startPoint y: 157, endPoint x: 20, endPoint y: 128, distance: 29.2
click at [20, 128] on div "Deck builder Manage the content of your deck. Trackable links Share your deck w…" at bounding box center [18, 428] width 36 height 784
click at [20, 128] on icon at bounding box center [18, 128] width 12 height 0
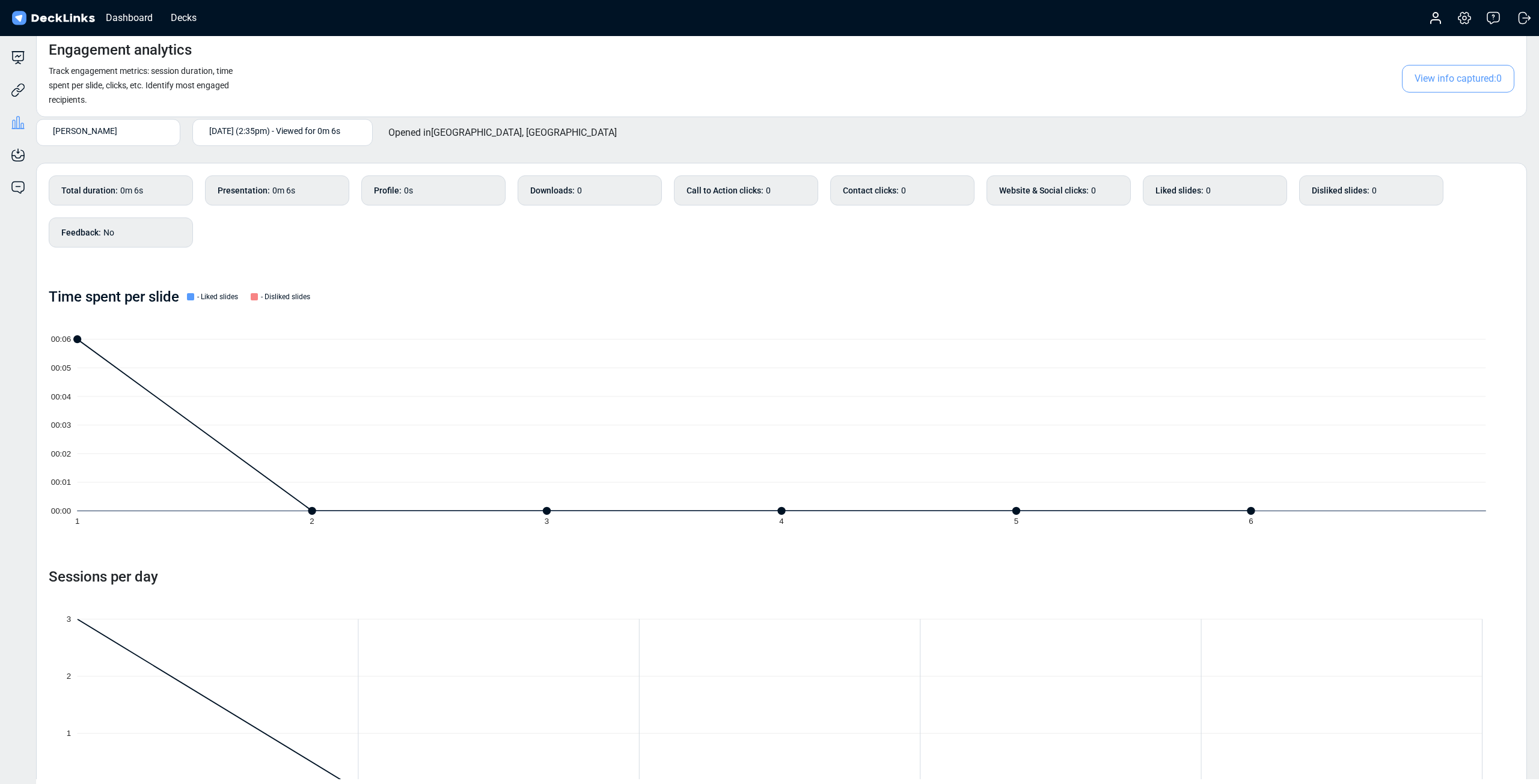
click at [131, 139] on div "Parid Bhankang" at bounding box center [109, 132] width 120 height 20
click at [128, 146] on div "Total (2 links)" at bounding box center [108, 153] width 131 height 15
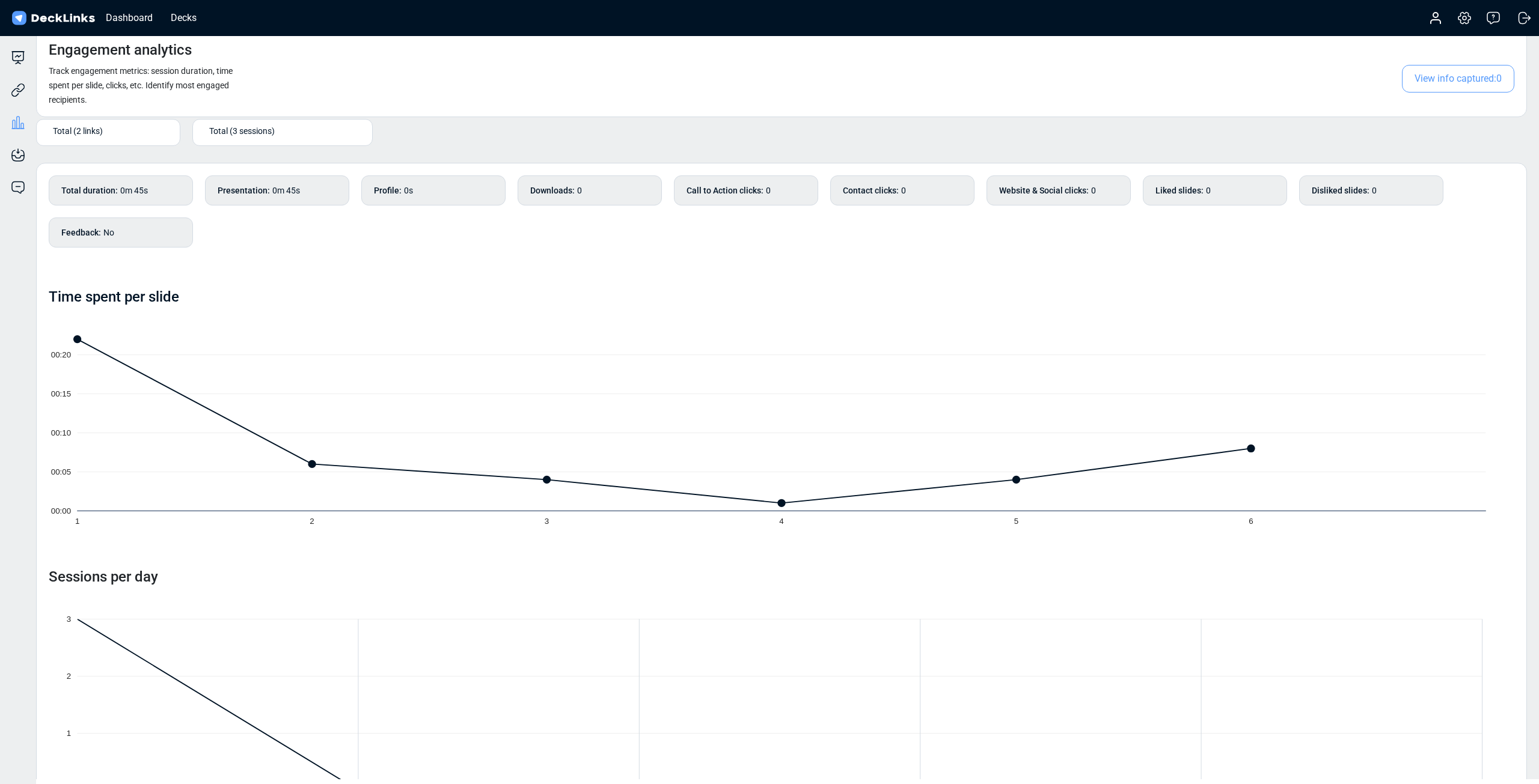
click at [296, 137] on div "Total (3 sessions)" at bounding box center [283, 132] width 156 height 20
click at [311, 167] on span "Aug 20th (3:28pm) - Viewed for 0m 32s" at bounding box center [263, 167] width 119 height 11
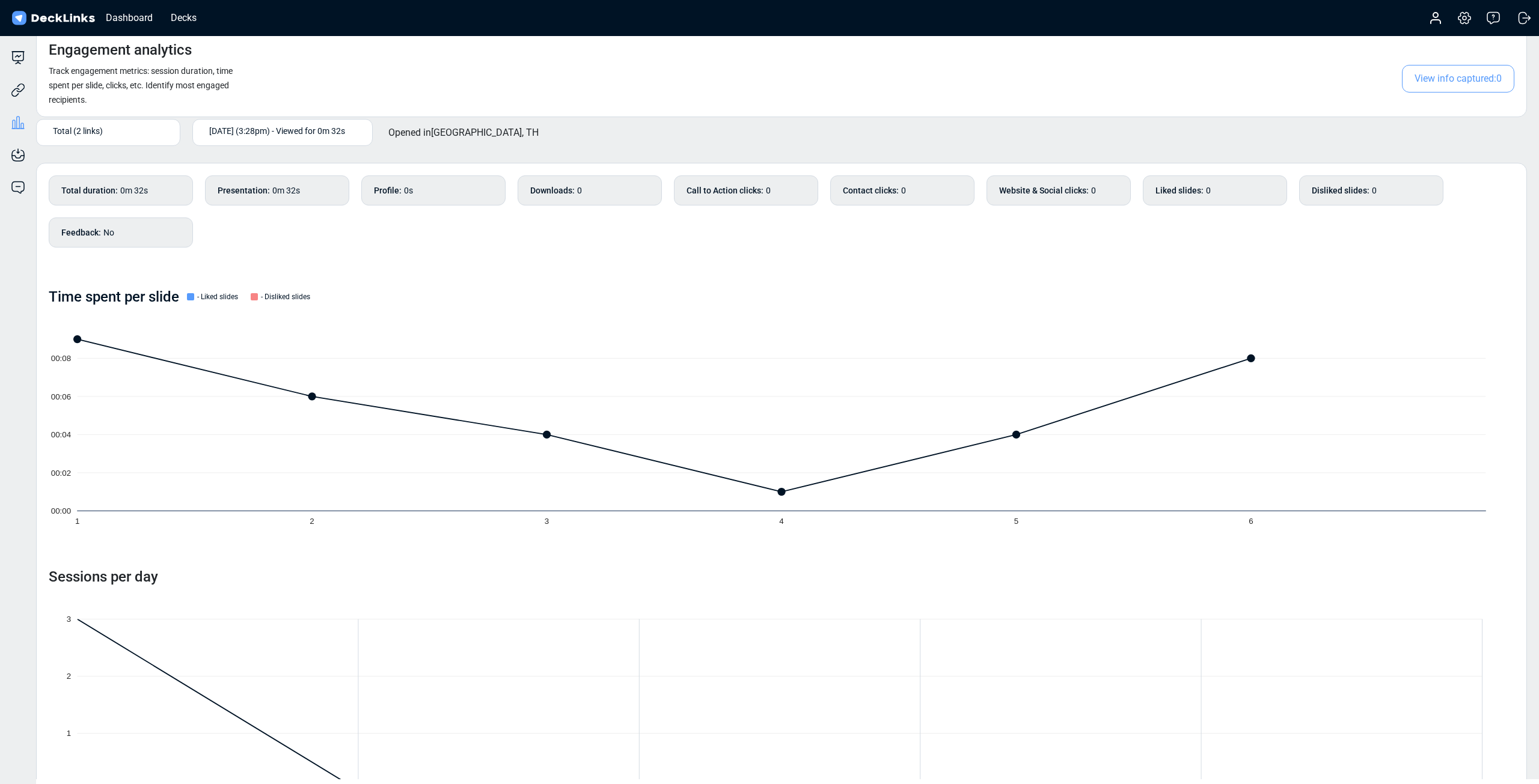
click at [332, 255] on div "Total duration : 0m 32s Presentation : 0m 32s Profile : 0s Downloads : 0 Call t…" at bounding box center [781, 218] width 1466 height 84
click at [347, 251] on div "Total duration : 0m 32s Presentation : 0m 32s Profile : 0s Downloads : 0 Call t…" at bounding box center [781, 218] width 1466 height 84
click at [356, 249] on div "Total duration : 0m 32s Presentation : 0m 32s Profile : 0s Downloads : 0 Call t…" at bounding box center [781, 218] width 1466 height 84
click at [350, 244] on div "Total duration : 0m 32s Presentation : 0m 32s Profile : 0s Downloads : 0 Call t…" at bounding box center [781, 218] width 1466 height 84
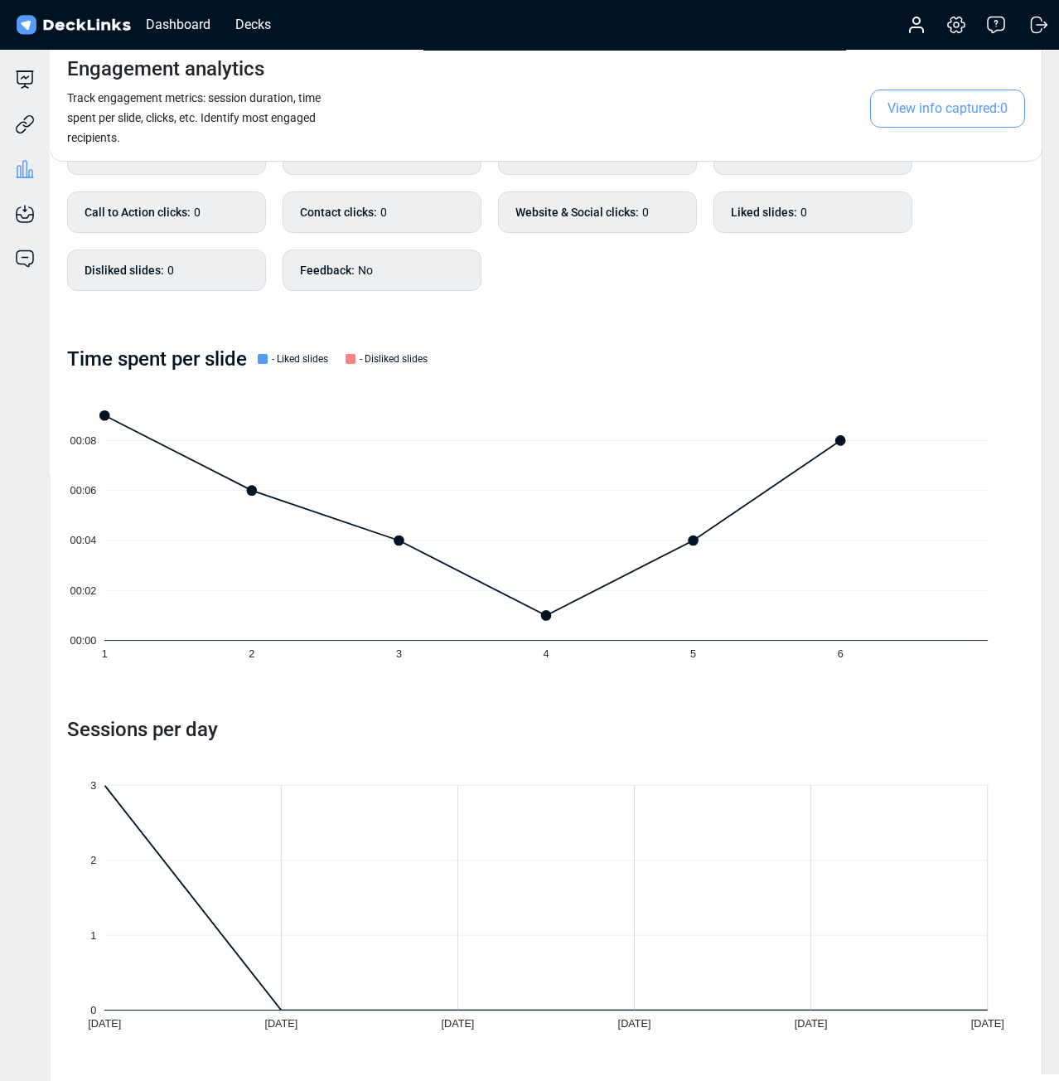
scroll to position [111, 0]
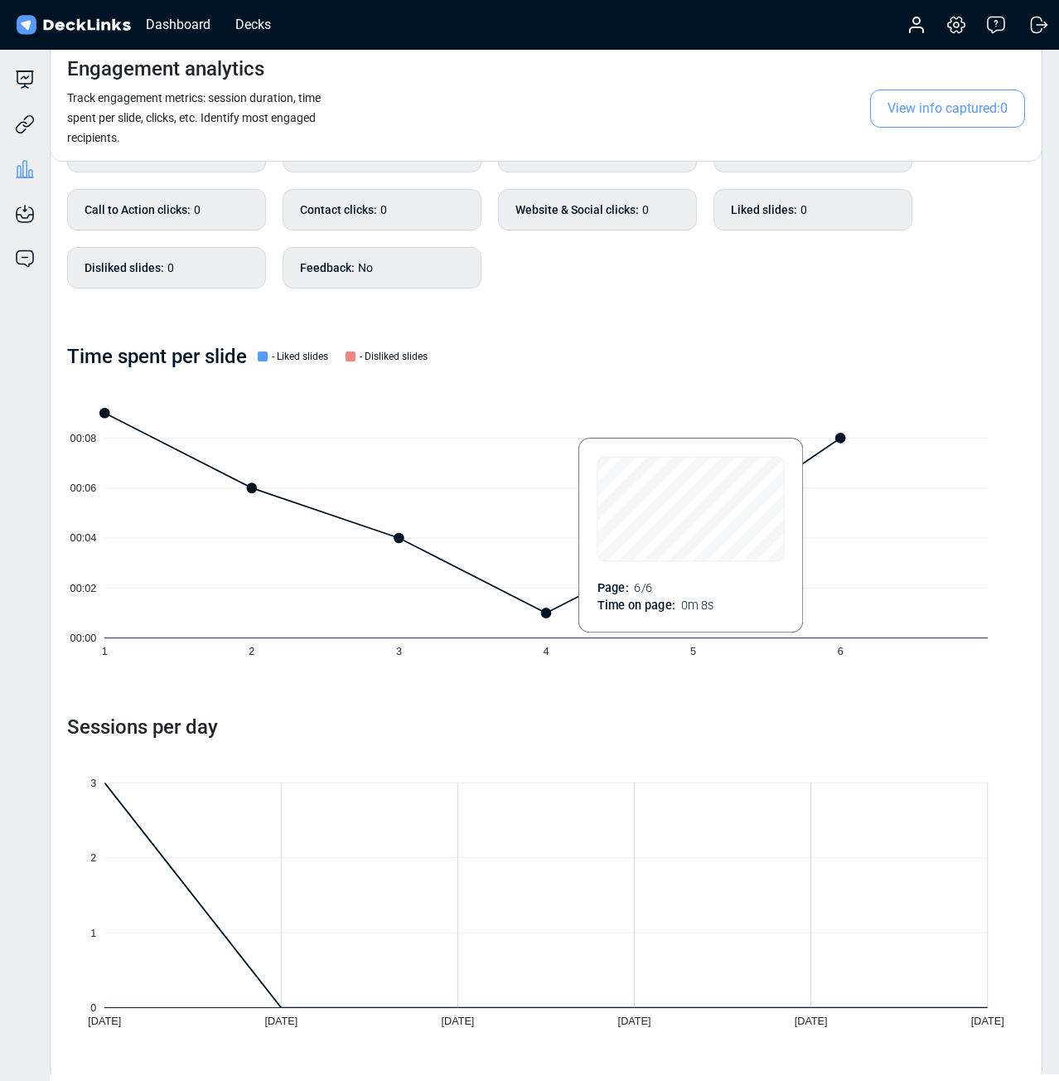
click at [933, 586] on icon "00:00 00:02 00:04 00:06 00:08 1 2 3 4 5 6" at bounding box center [546, 525] width 958 height 300
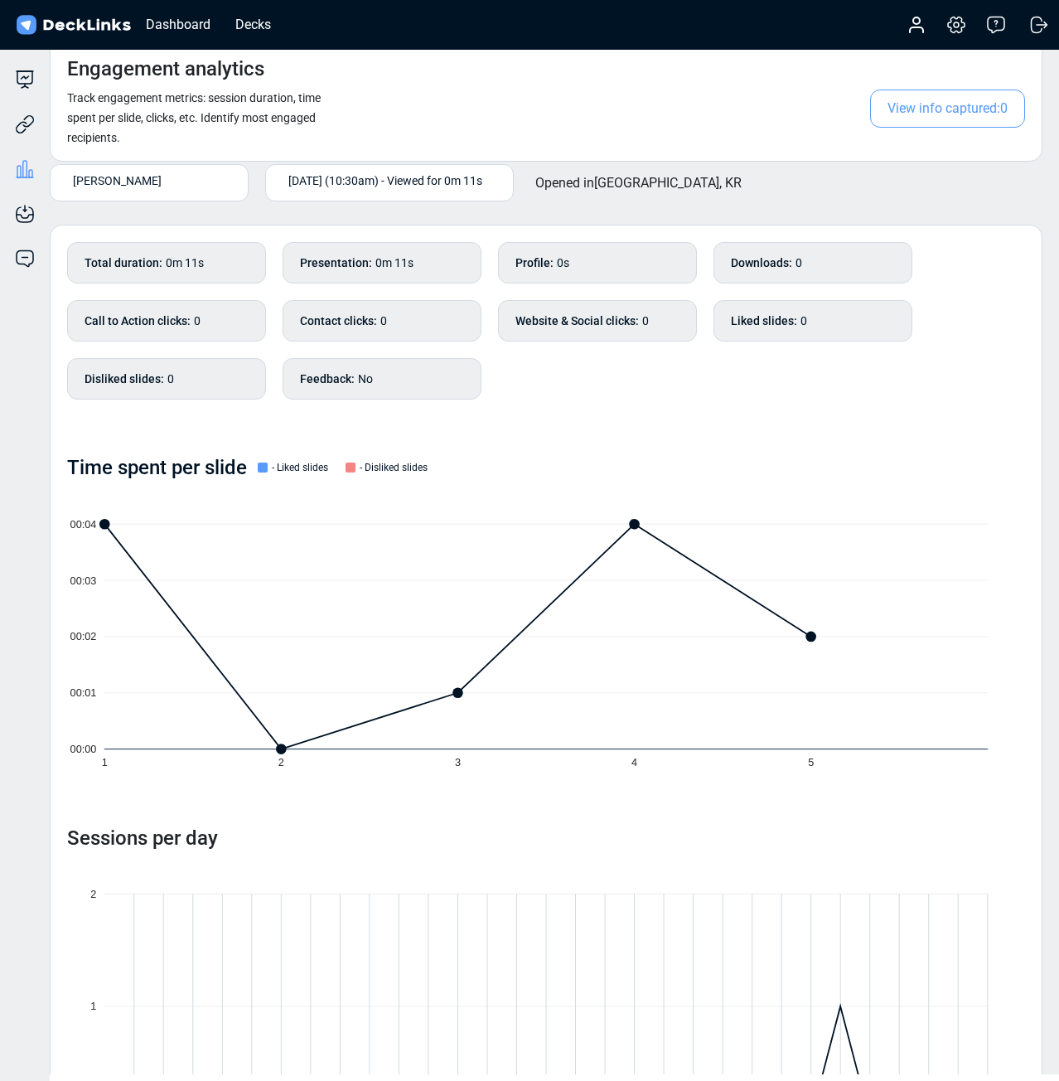
click at [539, 389] on div "Total duration : 0m 11s Presentation : 0m 11s Profile : 0s Downloads : 0 Call t…" at bounding box center [546, 329] width 958 height 174
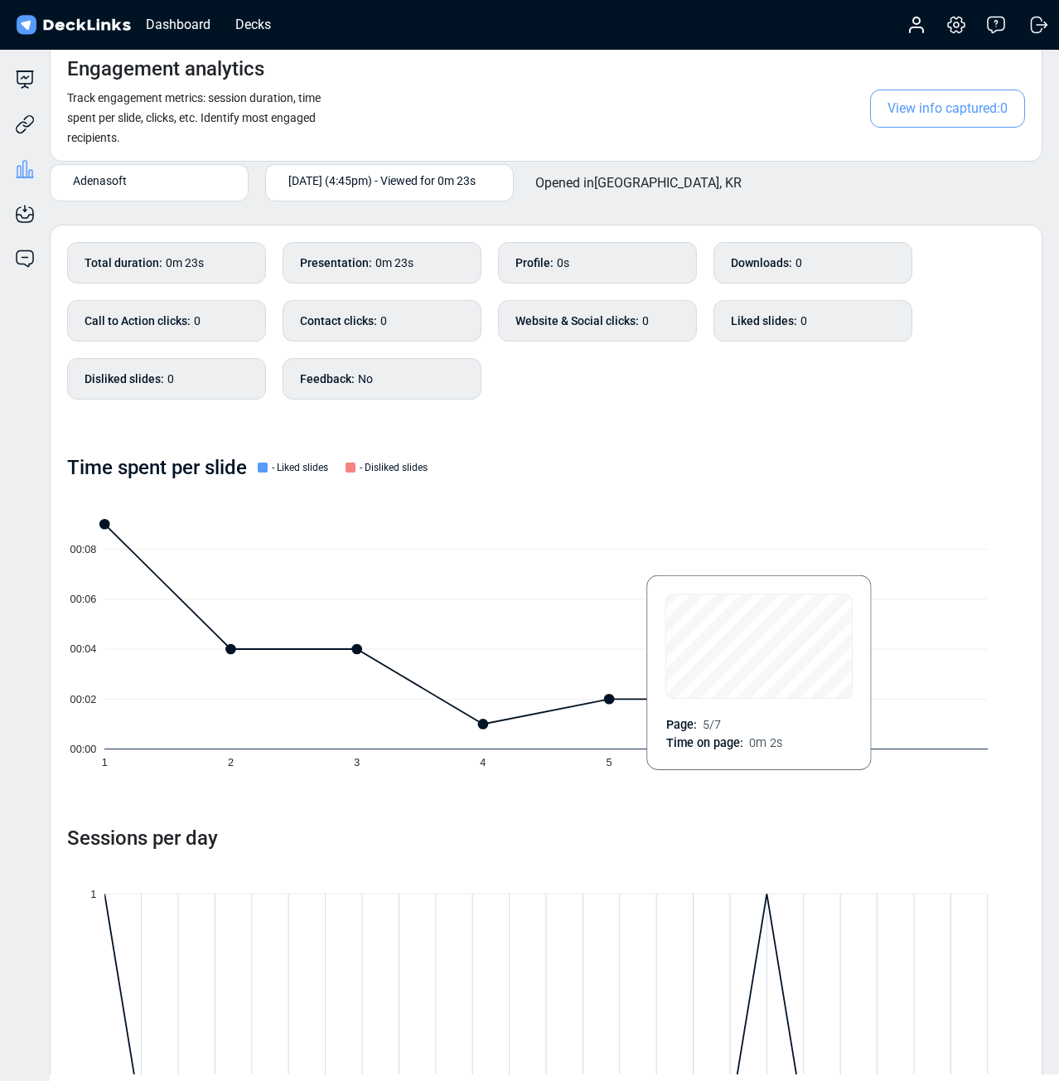
drag, startPoint x: 578, startPoint y: 583, endPoint x: 1039, endPoint y: 650, distance: 465.6
click at [578, 583] on icon "00:00 00:02 00:04 00:06 00:08 1 2 3 4 5 6 7" at bounding box center [546, 636] width 958 height 300
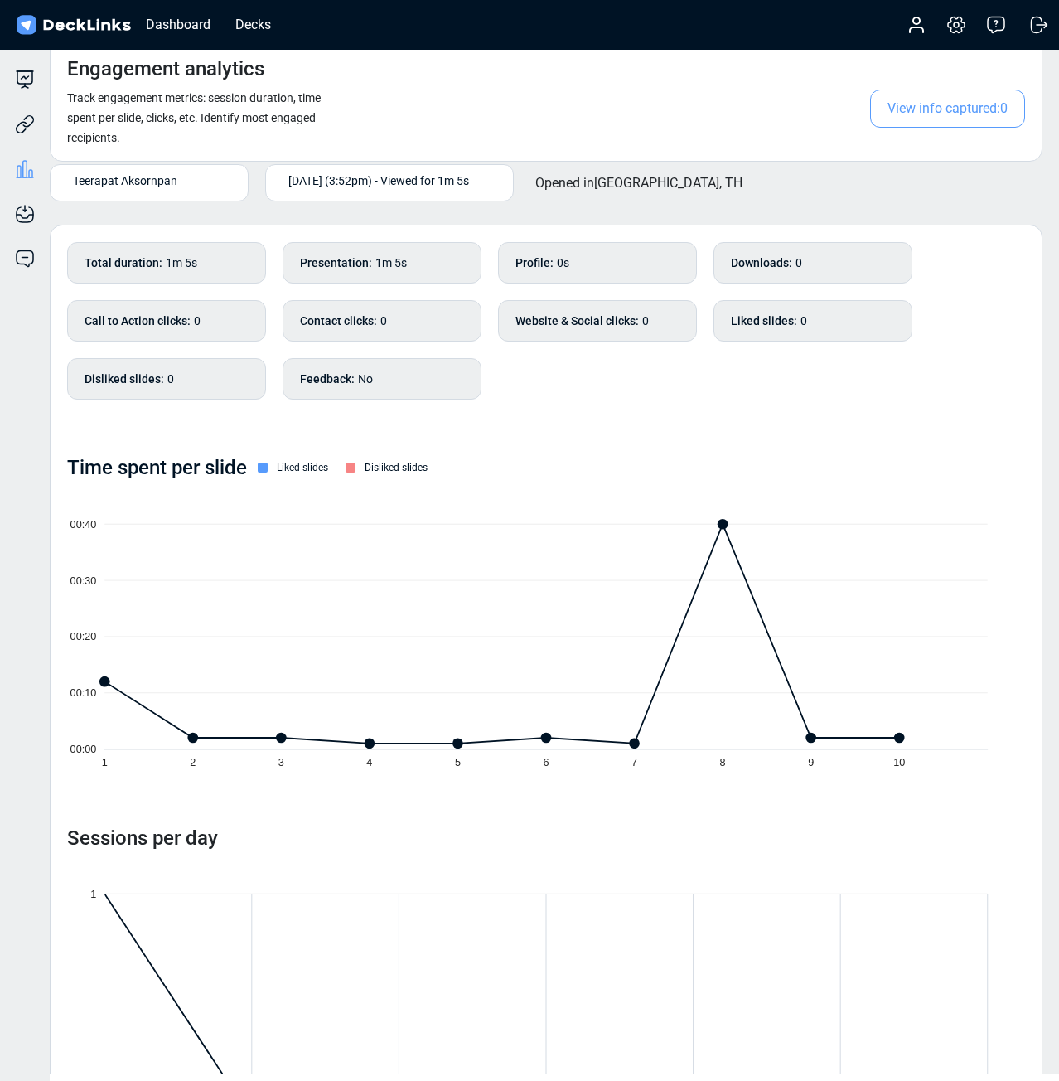
click at [547, 85] on div "Engagement analytics Track engagement metrics: session duration, time spent per…" at bounding box center [546, 101] width 993 height 122
click at [544, 110] on div "Engagement analytics Track engagement metrics: session duration, time spent per…" at bounding box center [546, 101] width 993 height 122
click at [919, 803] on div "Total duration : 1m 5s Presentation : 1m 5s Profile : 0s Downloads : 0 Call to …" at bounding box center [546, 709] width 993 height 969
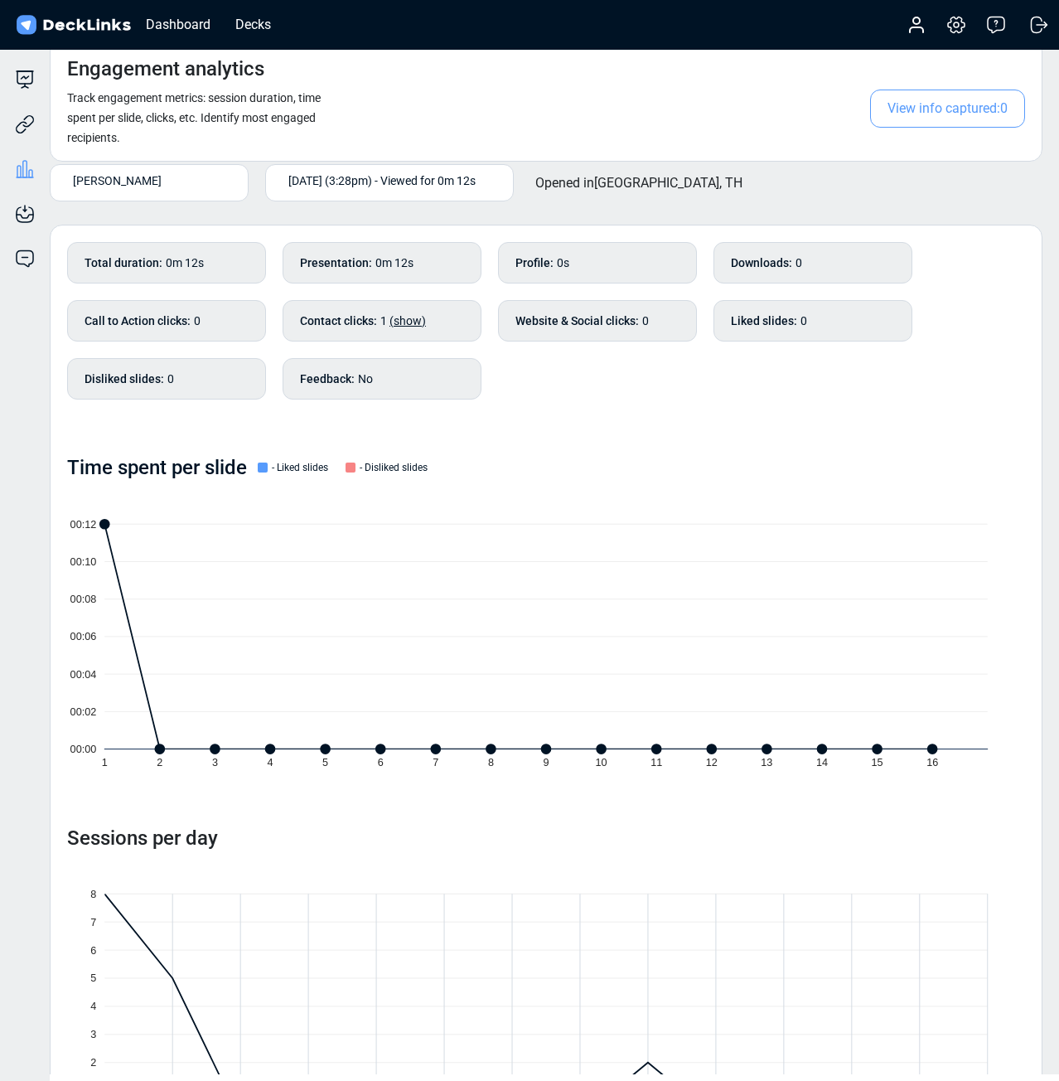
click at [209, 189] on div "[PERSON_NAME]" at bounding box center [150, 182] width 166 height 27
click at [290, 175] on span "Aug 13th (3:28pm) - Viewed for 0m 12s" at bounding box center [381, 180] width 187 height 17
click at [330, 226] on span "Aug 20th (2:35pm) - Viewed for 0m 9s" at bounding box center [359, 230] width 158 height 15
click at [361, 189] on div "Aug 20th (2:35pm) - Viewed for 0m 9s" at bounding box center [390, 182] width 215 height 27
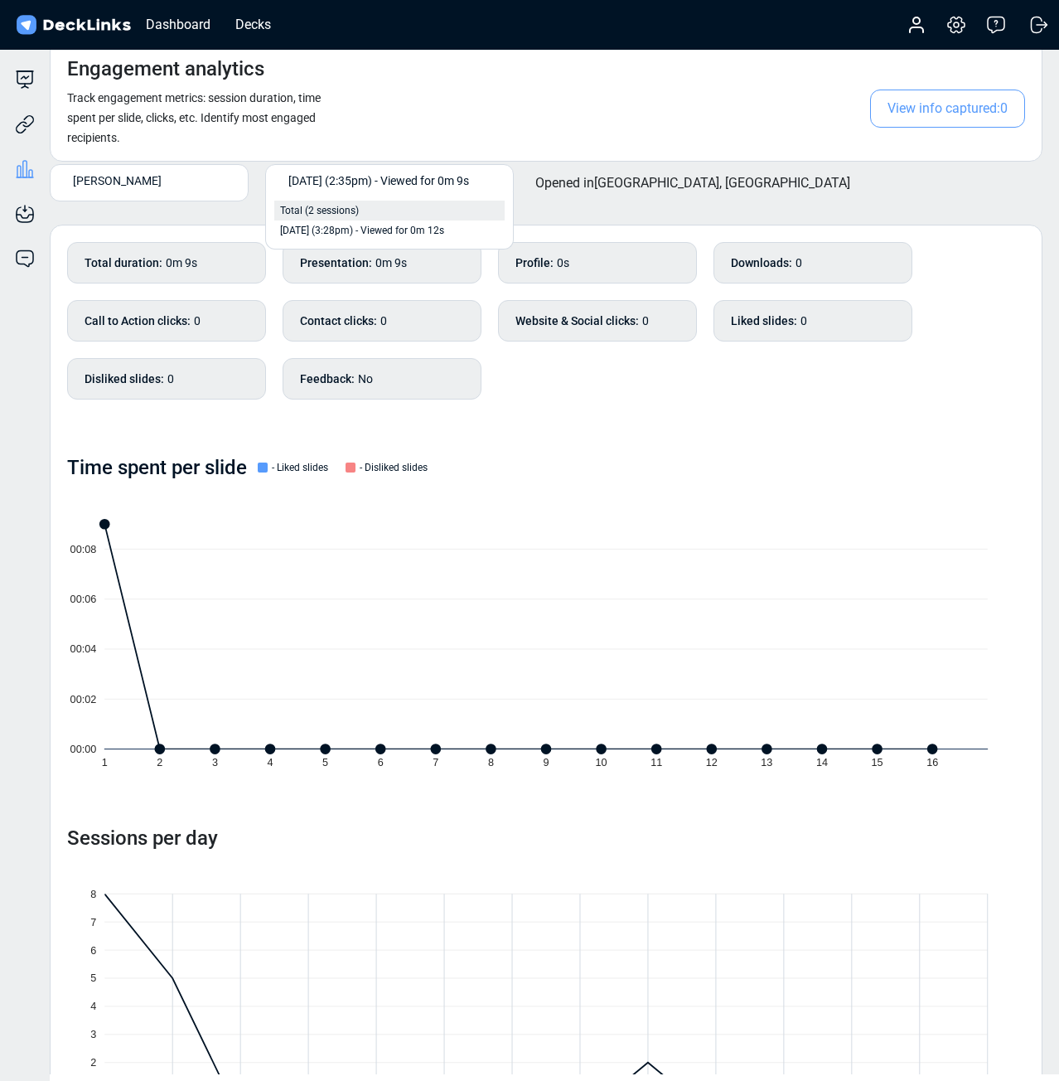
click at [366, 205] on div "Total (2 sessions)" at bounding box center [389, 210] width 219 height 15
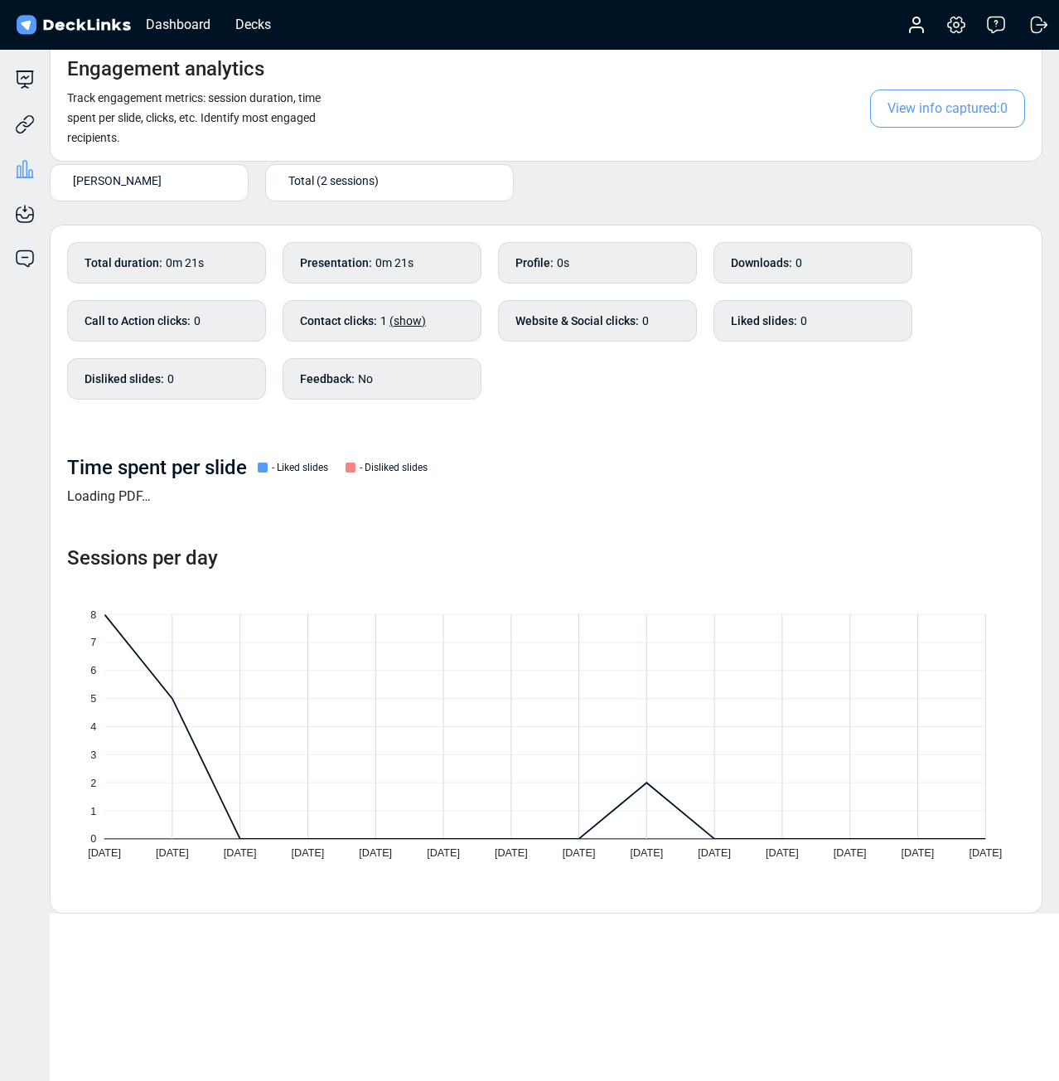
click at [365, 181] on span "Total (2 sessions)" at bounding box center [333, 180] width 90 height 17
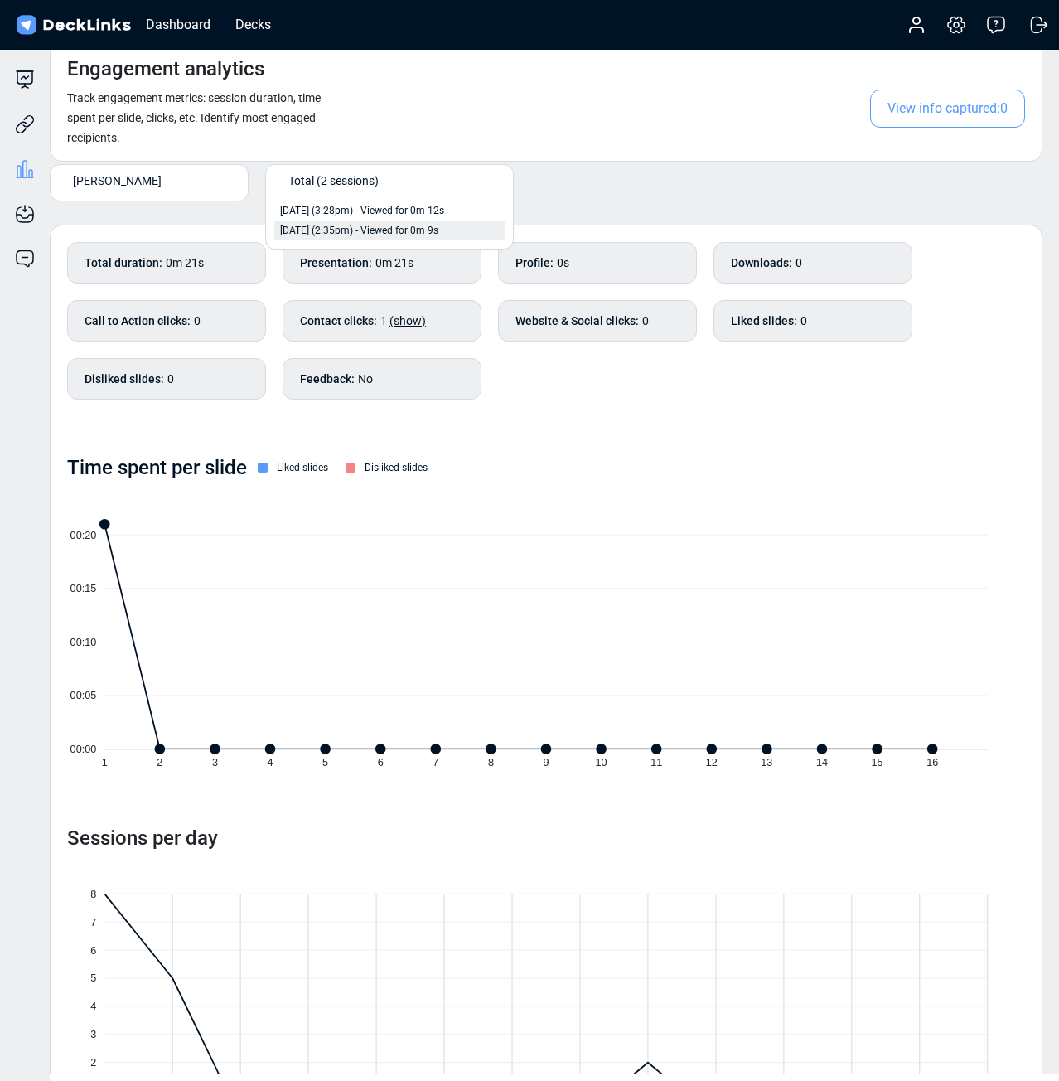
click at [361, 228] on span "Aug 20th (2:35pm) - Viewed for 0m 9s" at bounding box center [359, 230] width 158 height 15
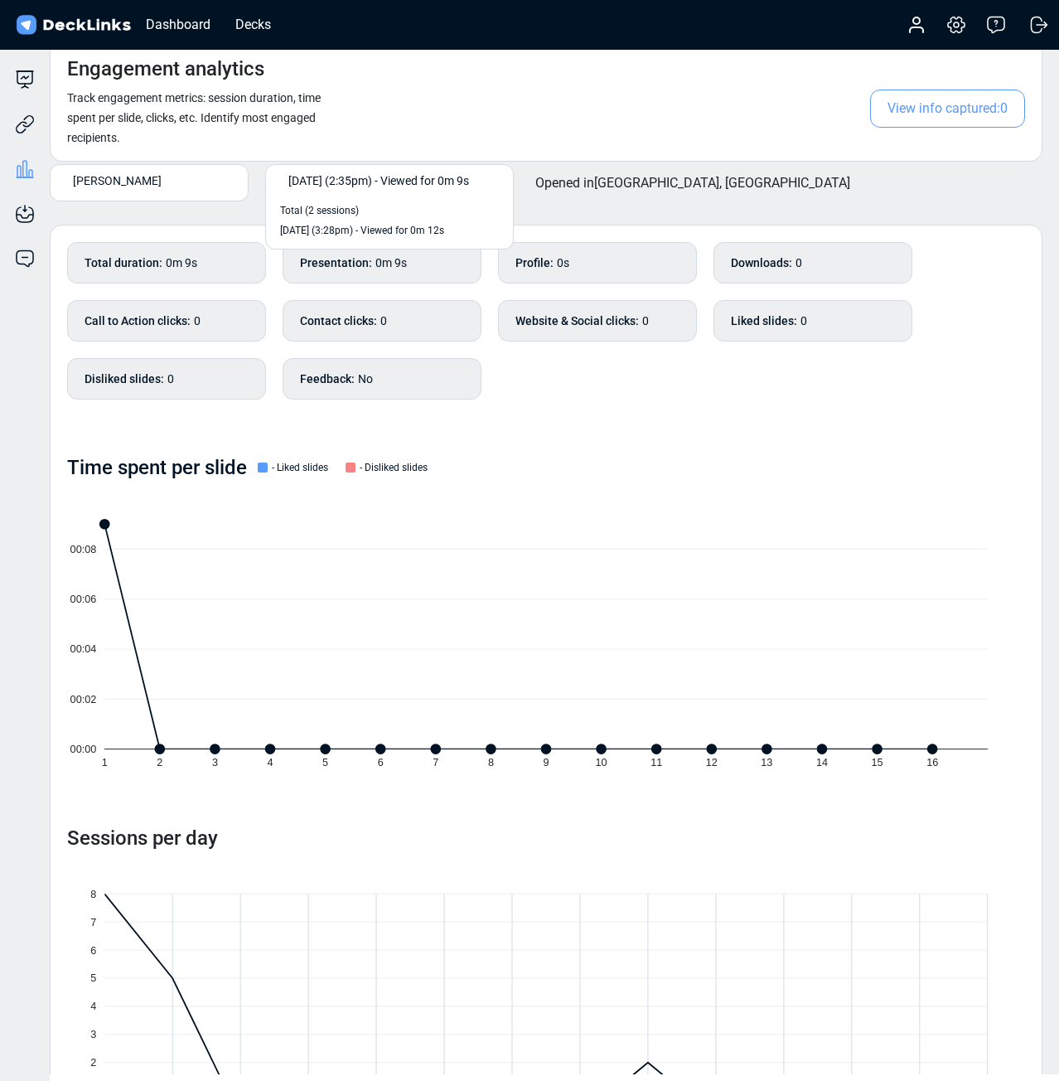
click at [362, 184] on span "Aug 20th (2:35pm) - Viewed for 0m 9s" at bounding box center [378, 180] width 181 height 17
click at [355, 221] on div "Aug 13th (3:28pm) - Viewed for 0m 12s" at bounding box center [389, 230] width 230 height 20
click at [365, 179] on span "Aug 13th (3:28pm) - Viewed for 0m 12s" at bounding box center [381, 180] width 187 height 17
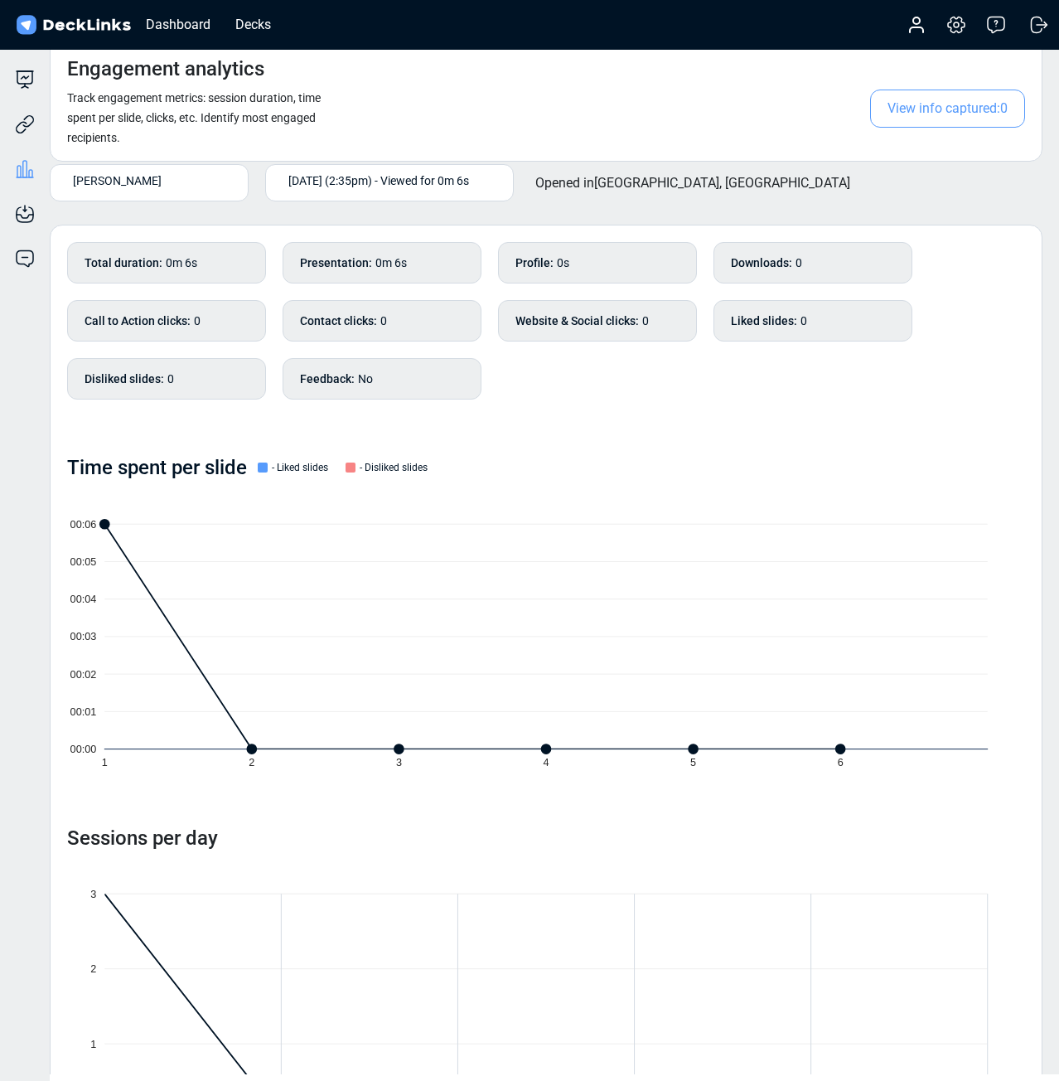
click at [419, 172] on span "Aug 20th (2:35pm) - Viewed for 0m 6s" at bounding box center [378, 180] width 181 height 17
click at [404, 225] on span "Aug 20th (3:28pm) - Viewed for 0m 32s" at bounding box center [362, 230] width 164 height 15
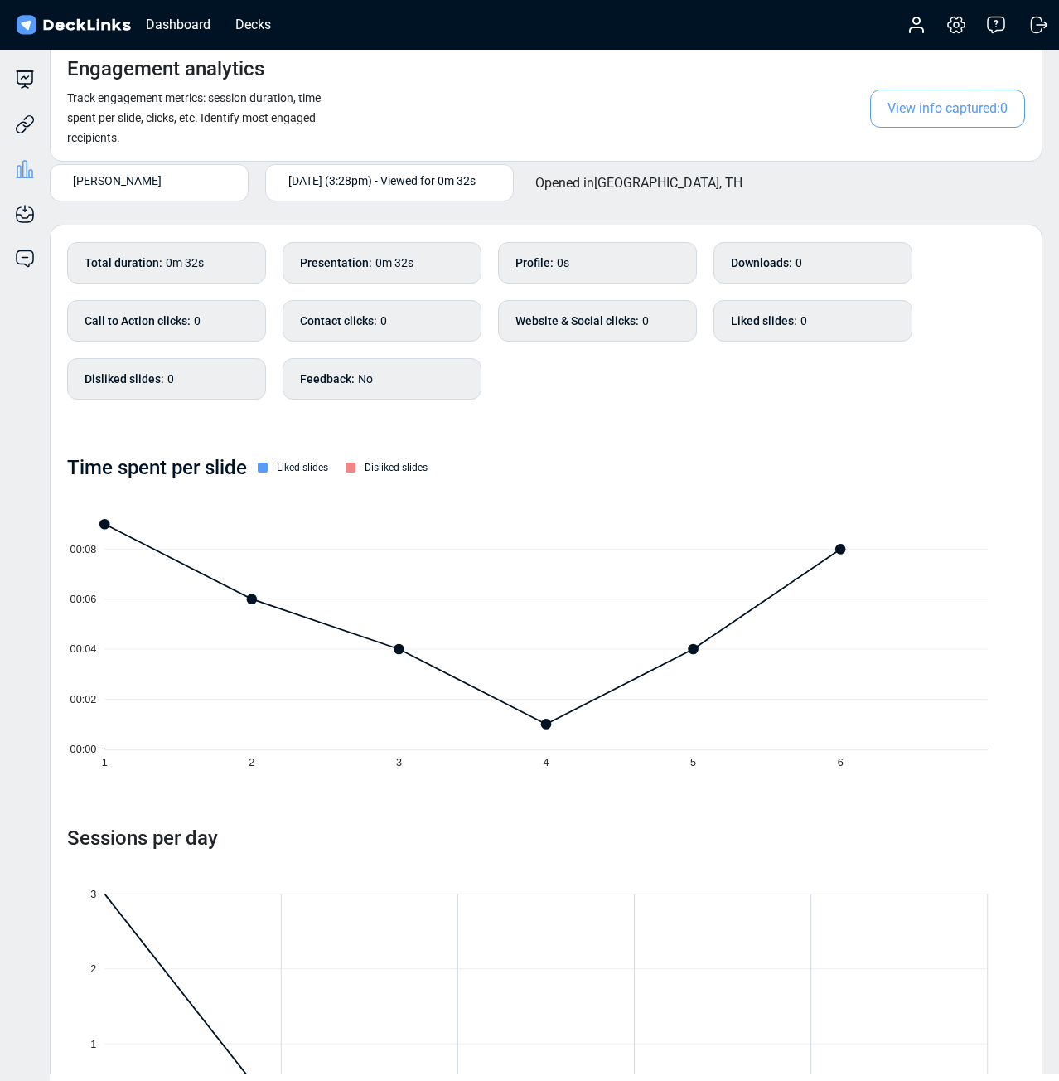
click at [827, 132] on div "Engagement analytics Track engagement metrics: session duration, time spent per…" at bounding box center [546, 101] width 993 height 122
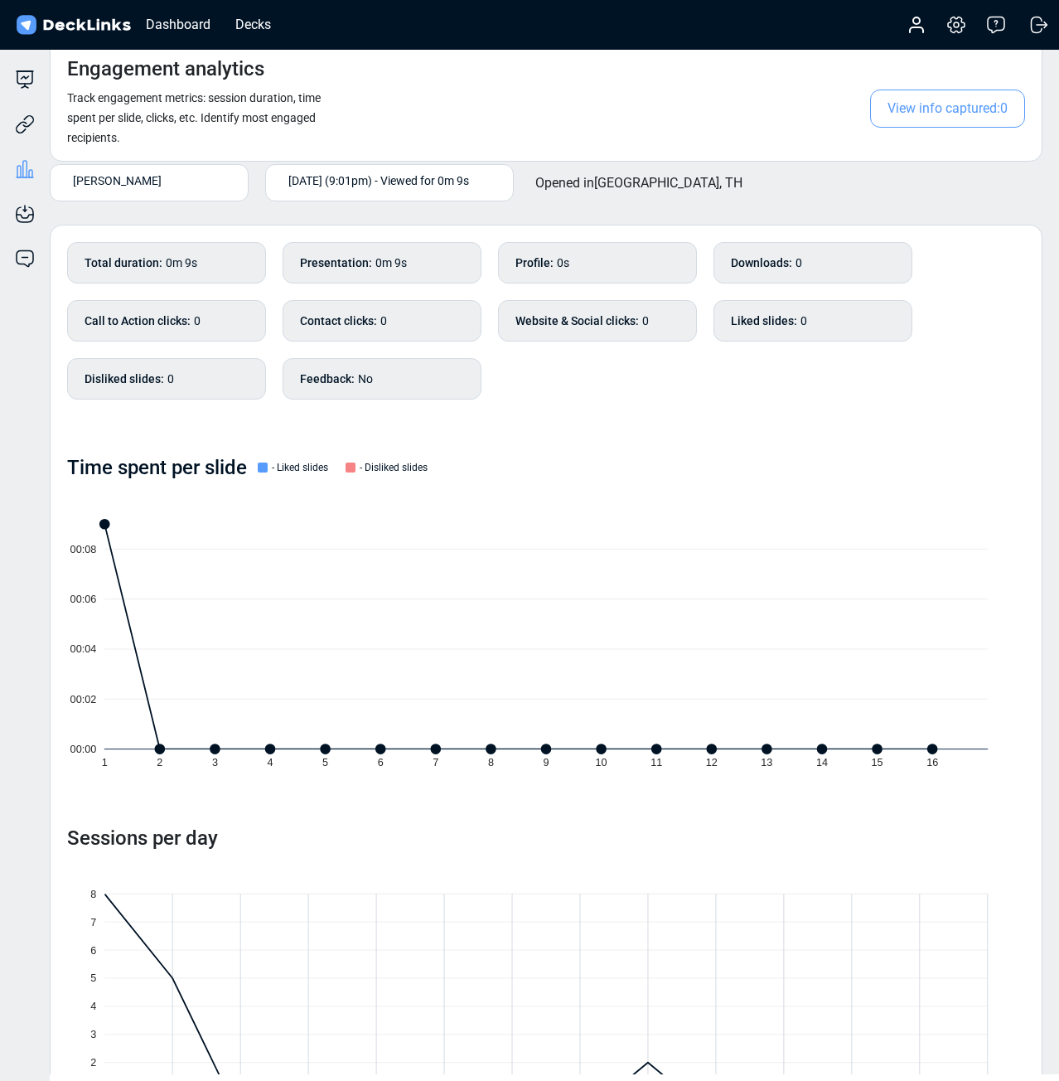
drag, startPoint x: 829, startPoint y: 444, endPoint x: 841, endPoint y: 446, distance: 11.7
click at [829, 444] on div "Total duration : 0m 9s Presentation : 0m 9s Profile : 0s Downloads : 0 Call to …" at bounding box center [546, 709] width 993 height 969
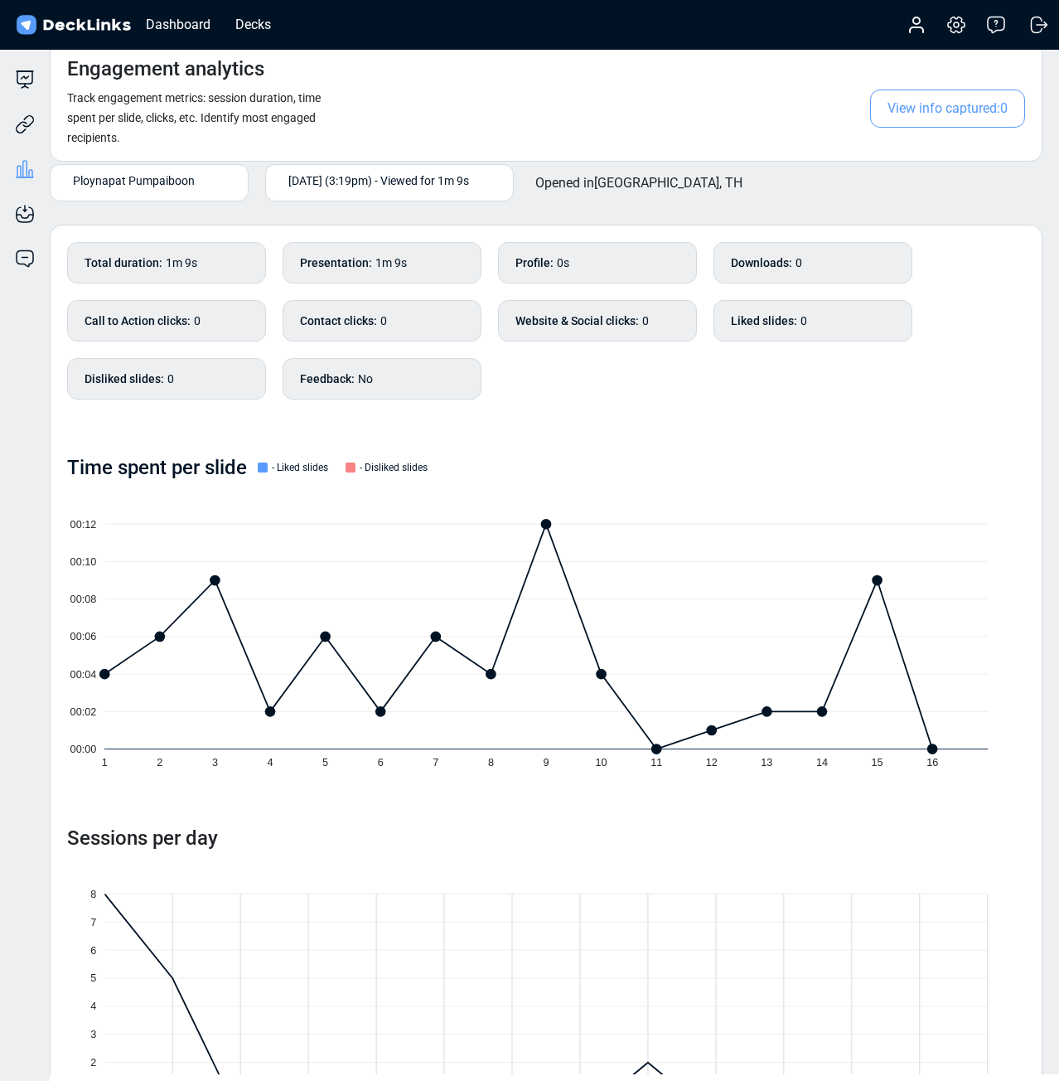
click at [633, 448] on div "Total duration : 1m 9s Presentation : 1m 9s Profile : 0s Downloads : 0 Call to …" at bounding box center [546, 709] width 993 height 969
click at [865, 420] on div "Total duration : 1m 9s Presentation : 1m 9s Profile : 0s Downloads : 0 Call to …" at bounding box center [546, 709] width 993 height 969
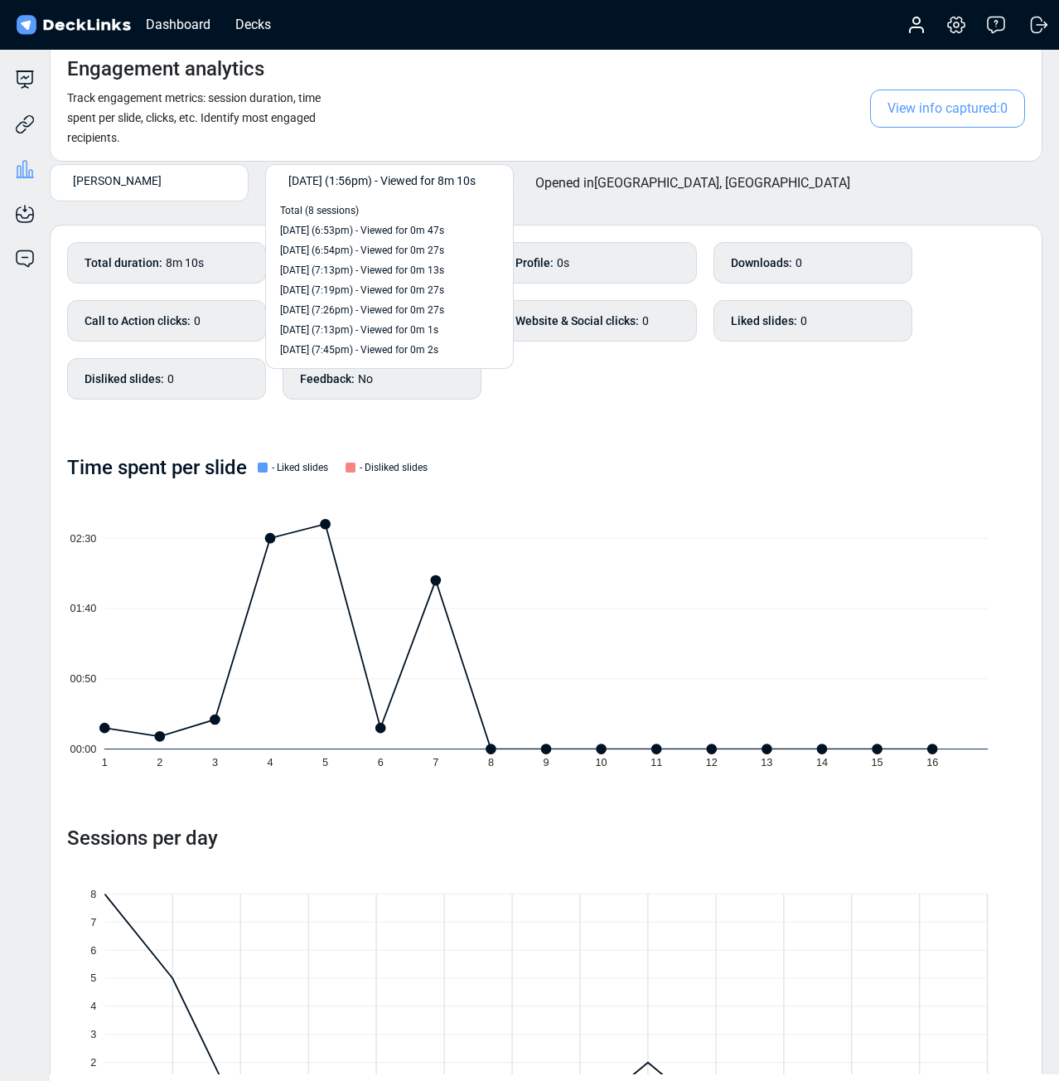
click at [335, 177] on span "[DATE] (1:56pm) - Viewed for 8m 10s" at bounding box center [381, 180] width 187 height 17
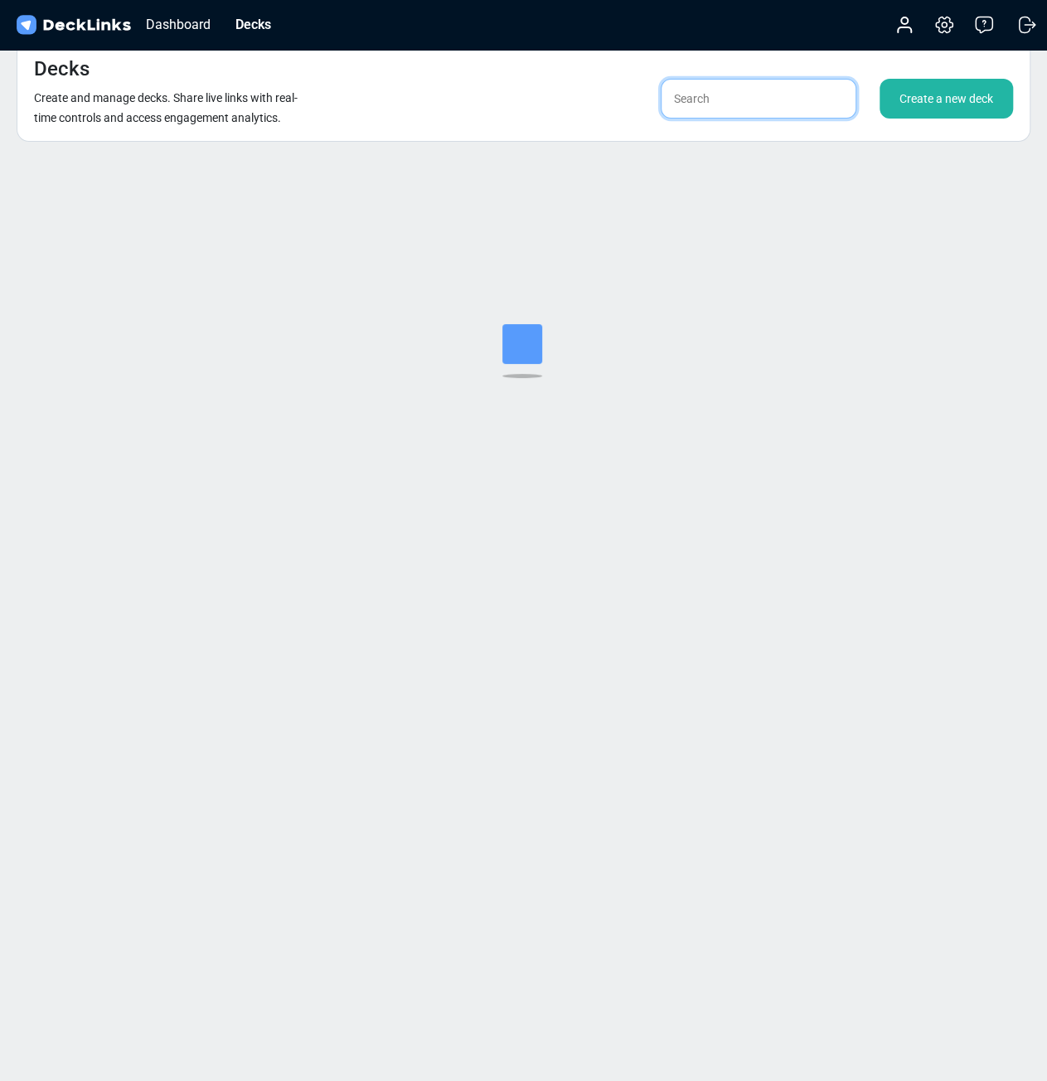
click at [721, 92] on input "text" at bounding box center [758, 99] width 196 height 40
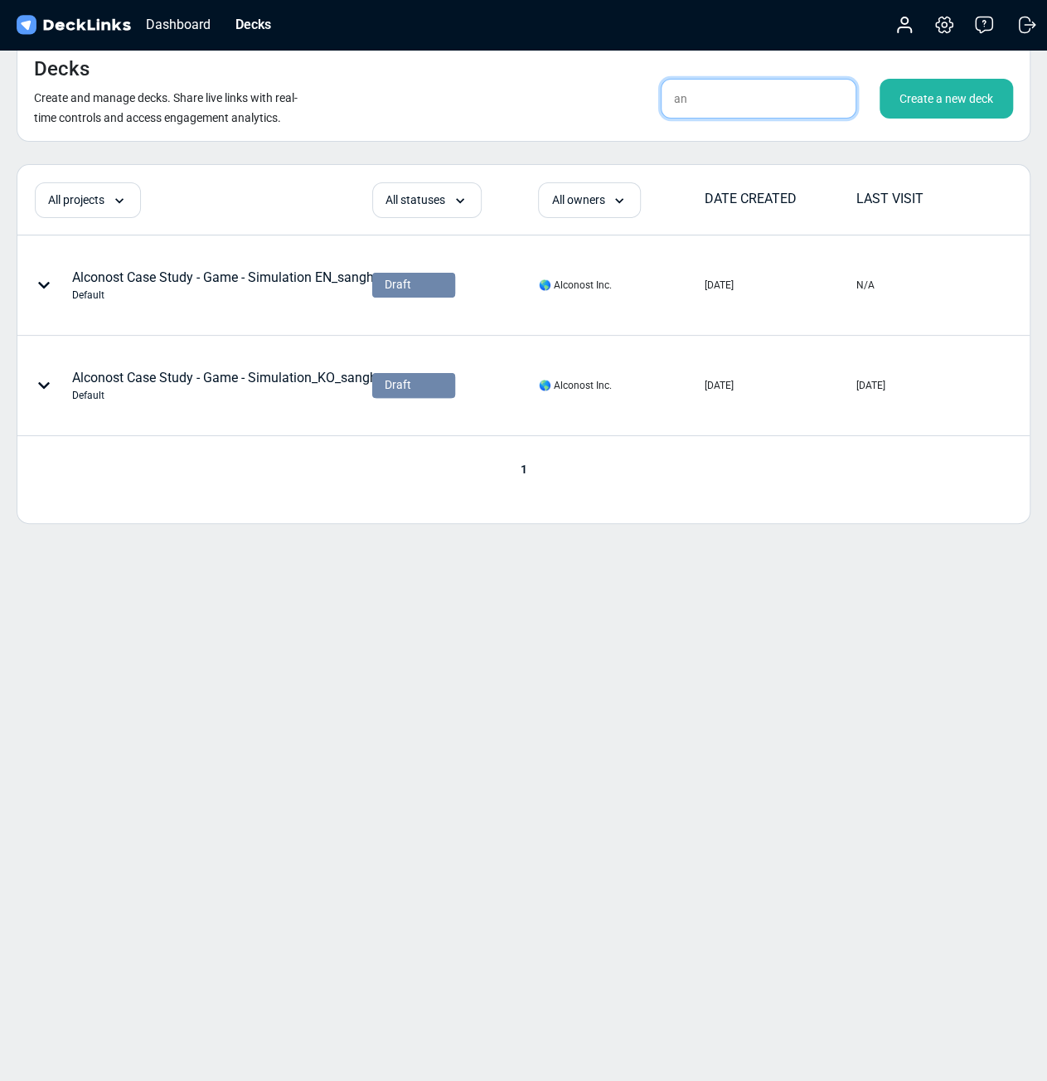
type input "a"
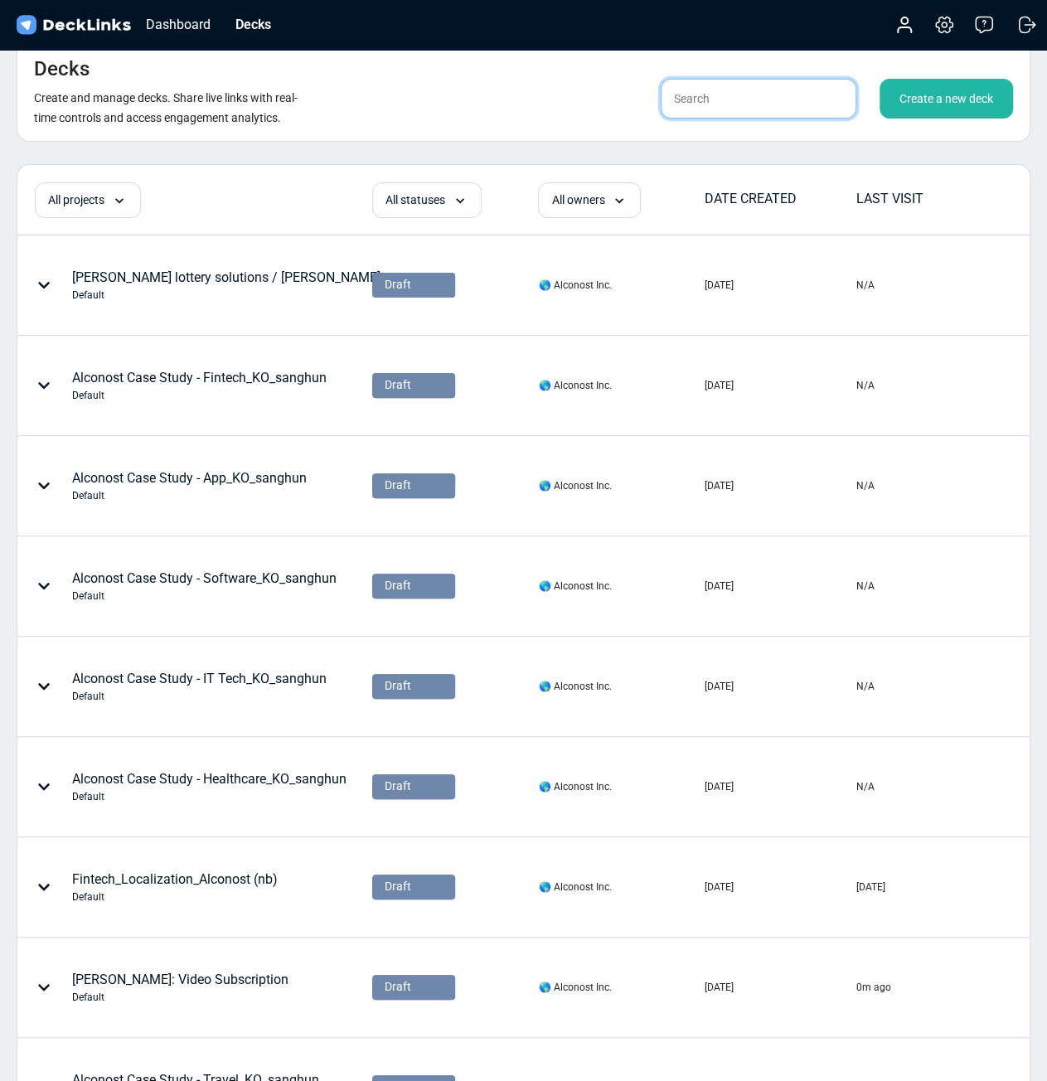
click at [772, 90] on input "text" at bounding box center [758, 99] width 196 height 40
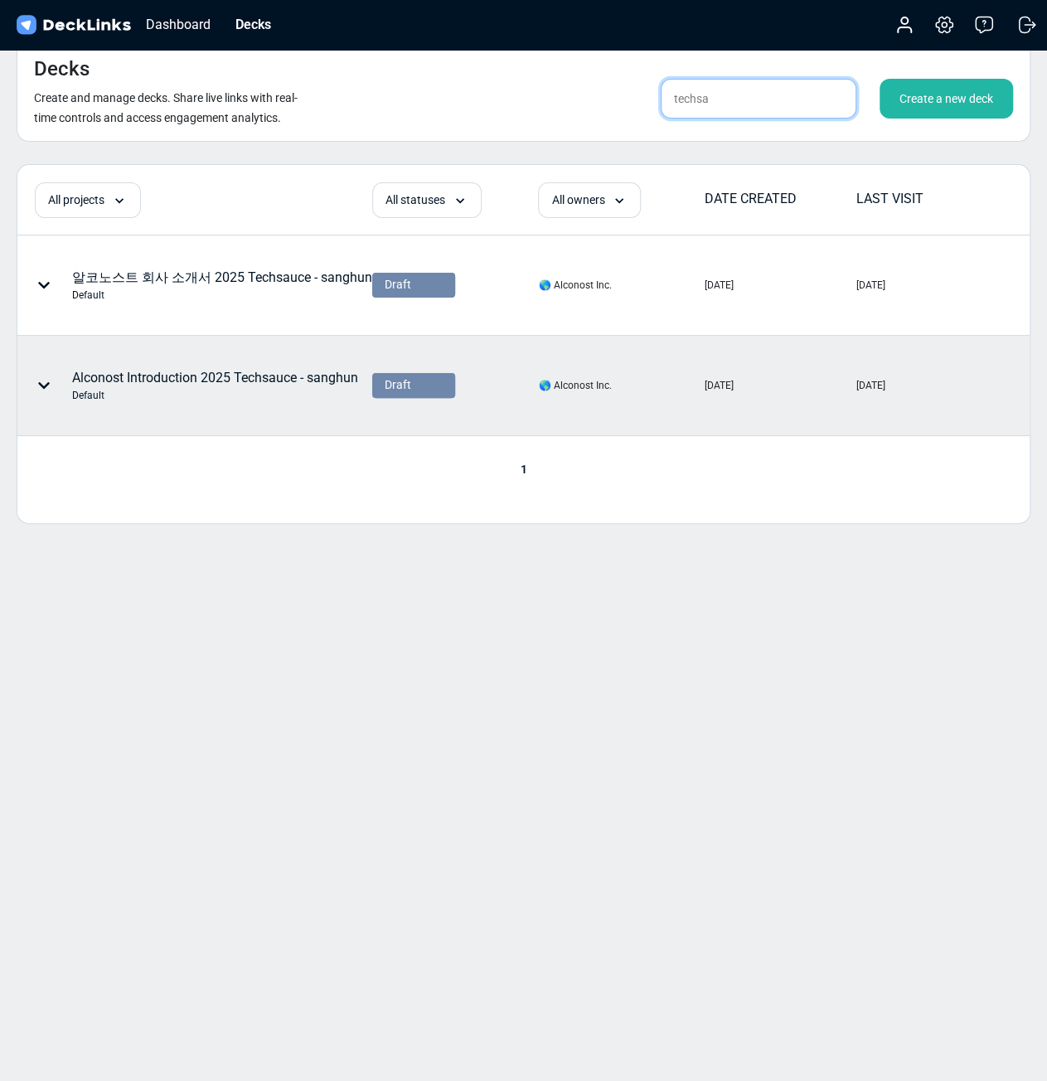
type input "techsa"
click at [256, 388] on div "Default" at bounding box center [215, 395] width 286 height 15
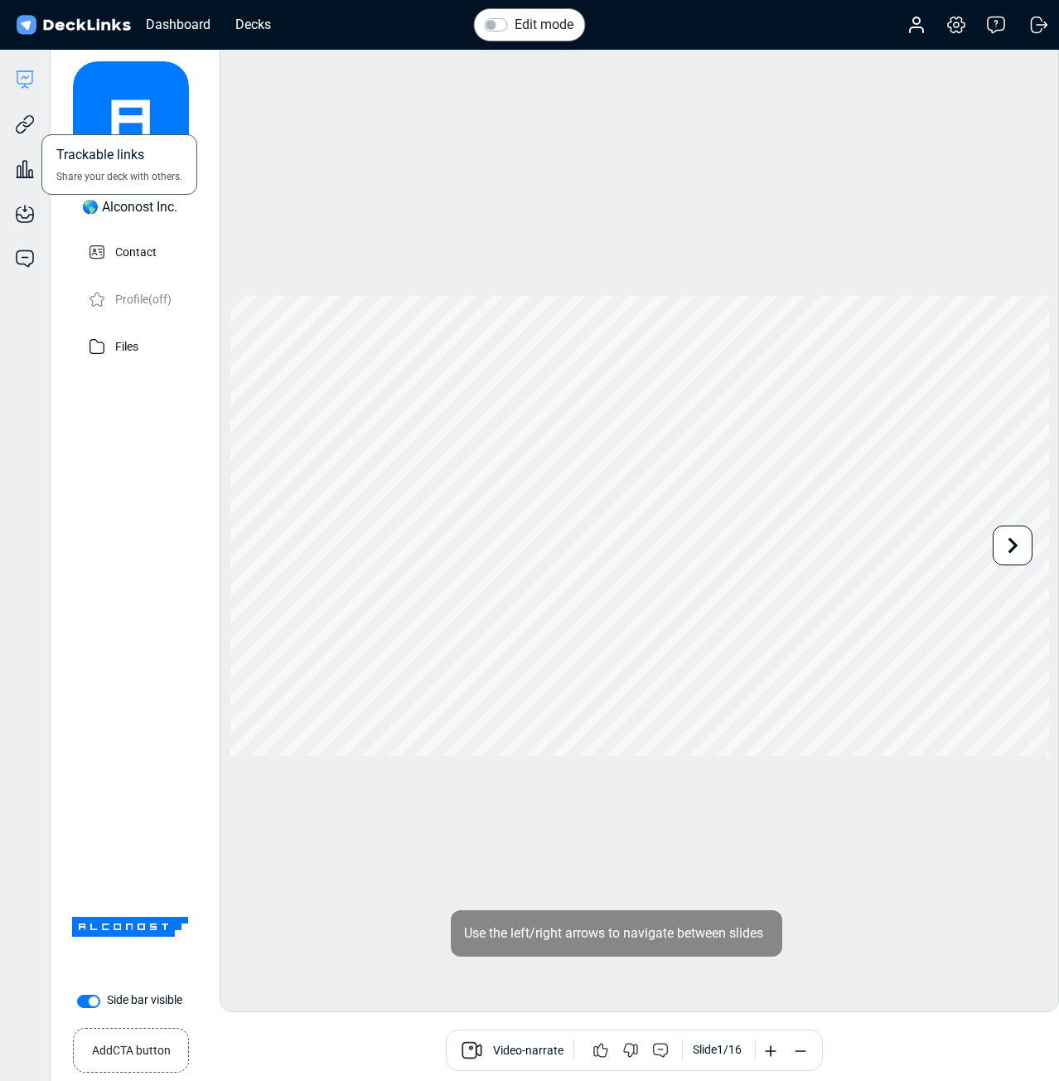
click at [35, 128] on icon at bounding box center [25, 124] width 20 height 20
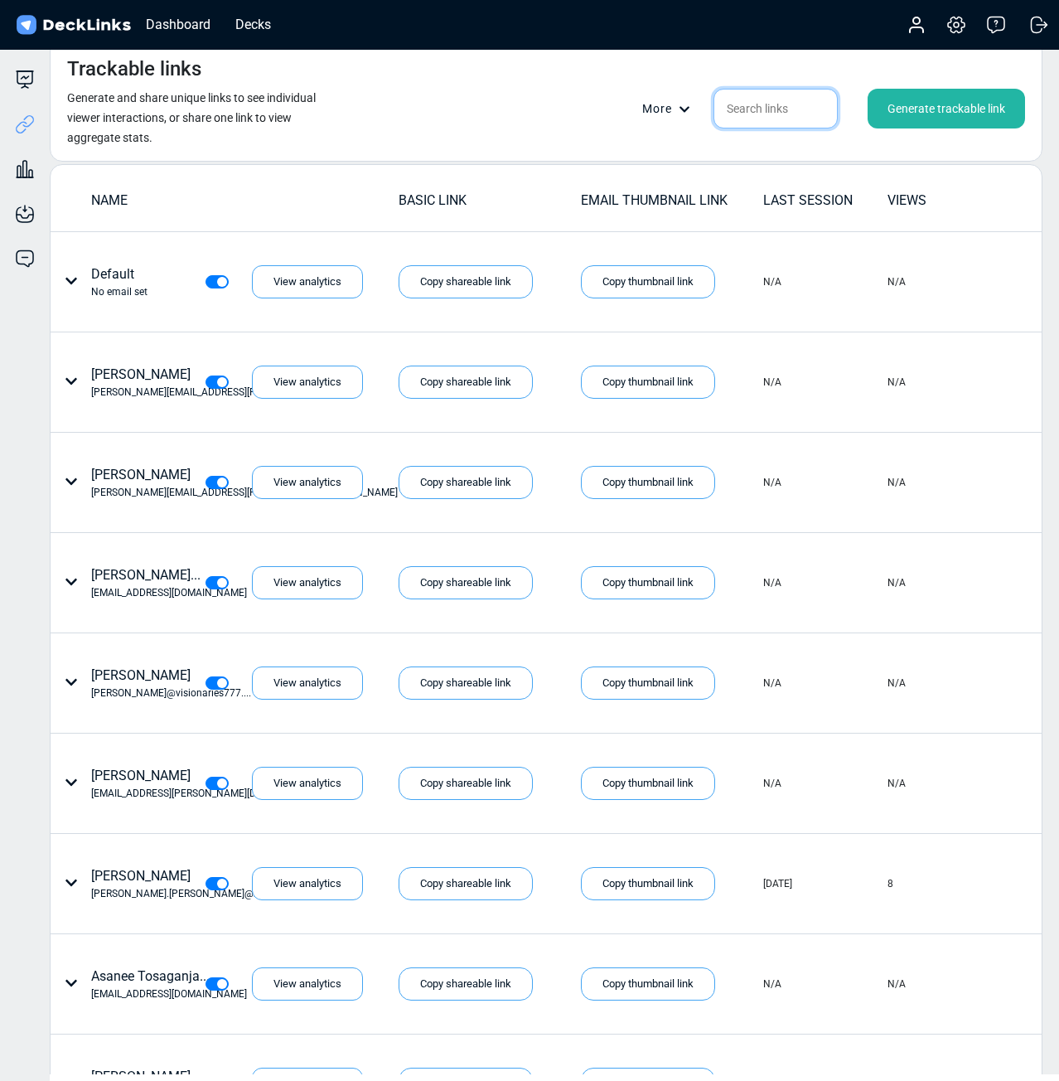
click at [795, 104] on input "text" at bounding box center [775, 109] width 124 height 40
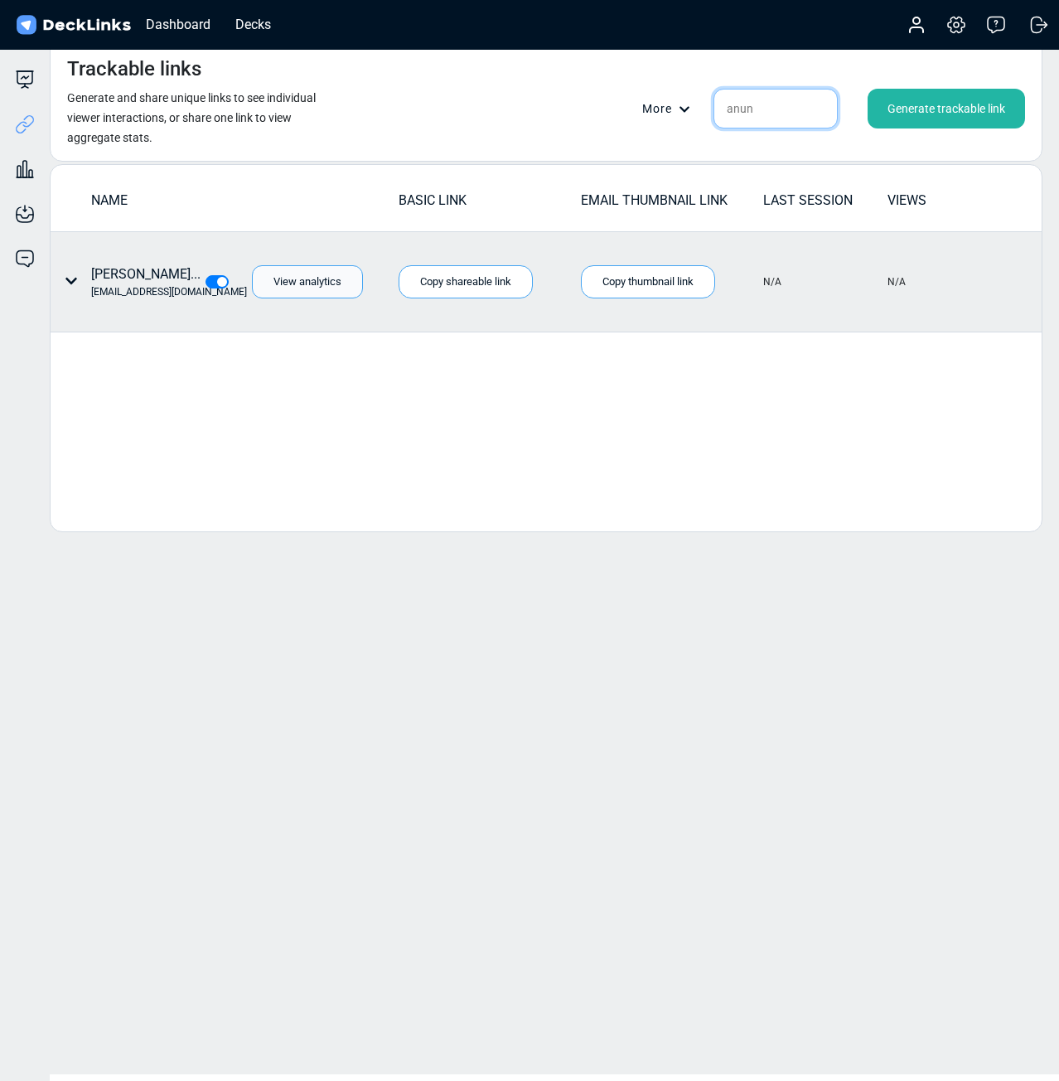
type input "anun"
click at [308, 275] on div "View analytics" at bounding box center [307, 281] width 111 height 33
